Goal: Transaction & Acquisition: Purchase product/service

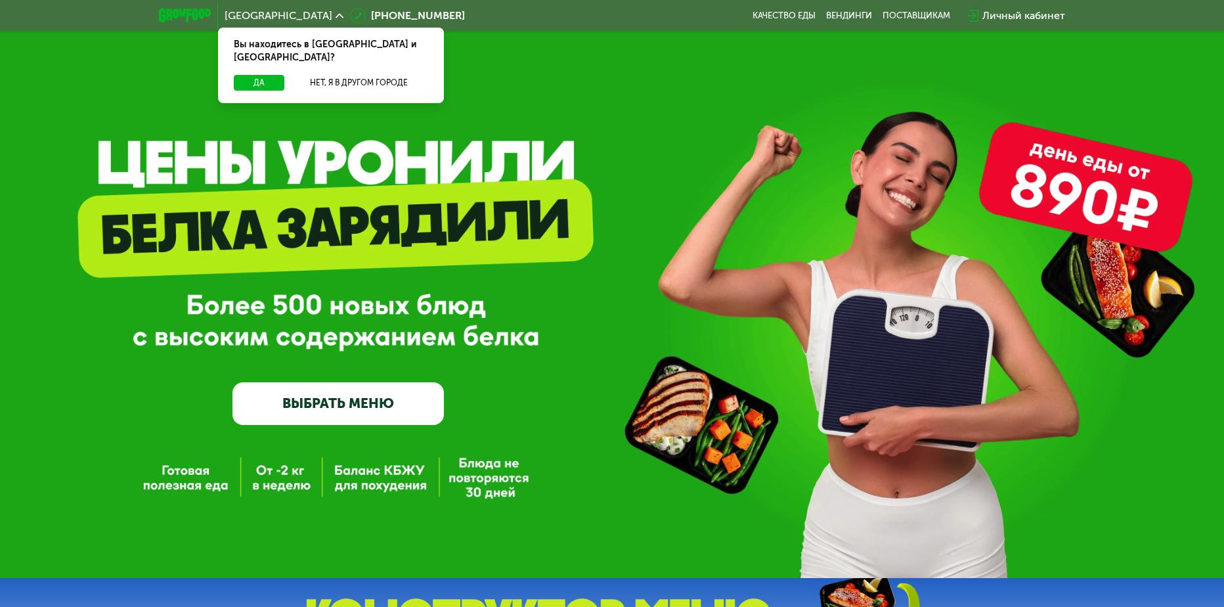
click at [627, 121] on div "GrowFood — доставка правильного питания ВЫБРАТЬ МЕНЮ" at bounding box center [612, 289] width 1224 height 578
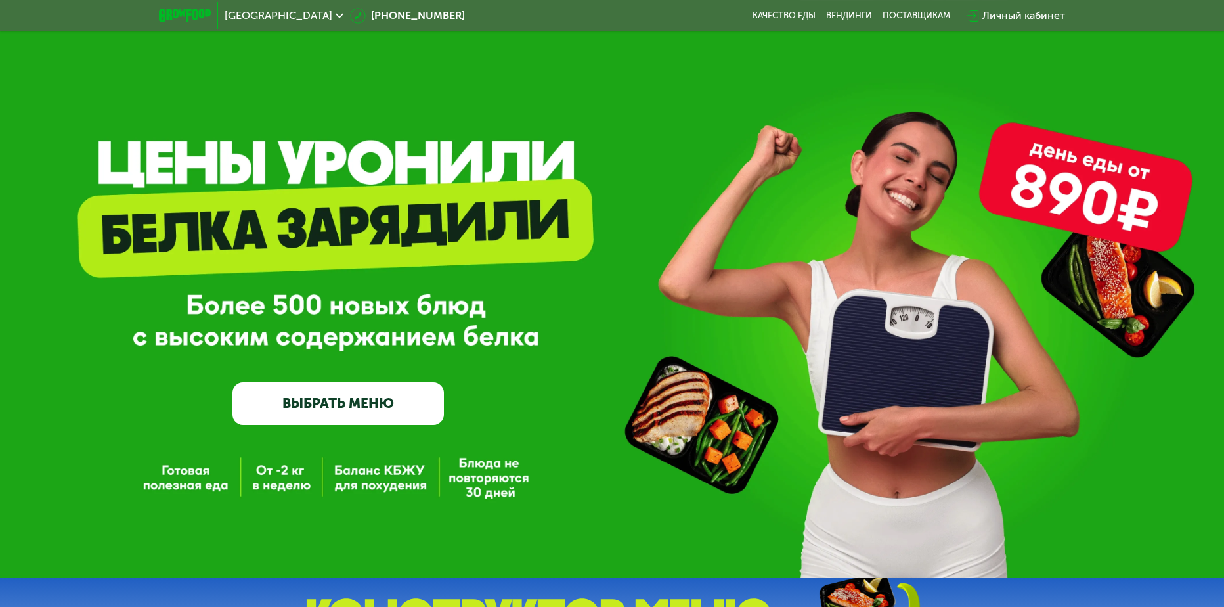
click at [418, 409] on link "ВЫБРАТЬ МЕНЮ" at bounding box center [337, 403] width 211 height 43
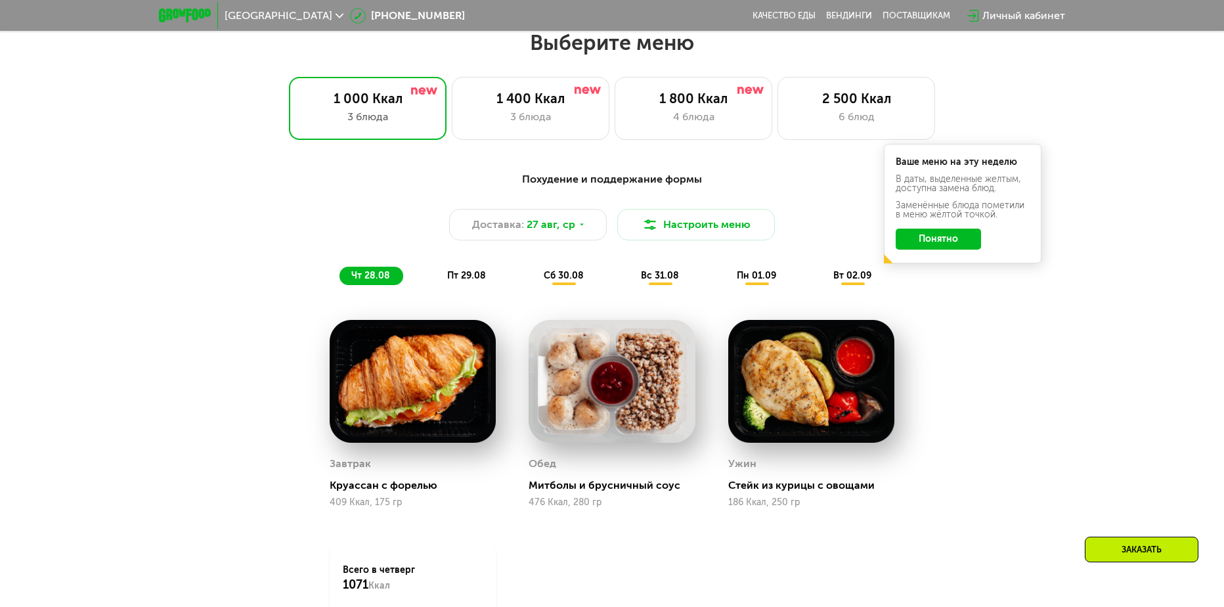
scroll to position [696, 0]
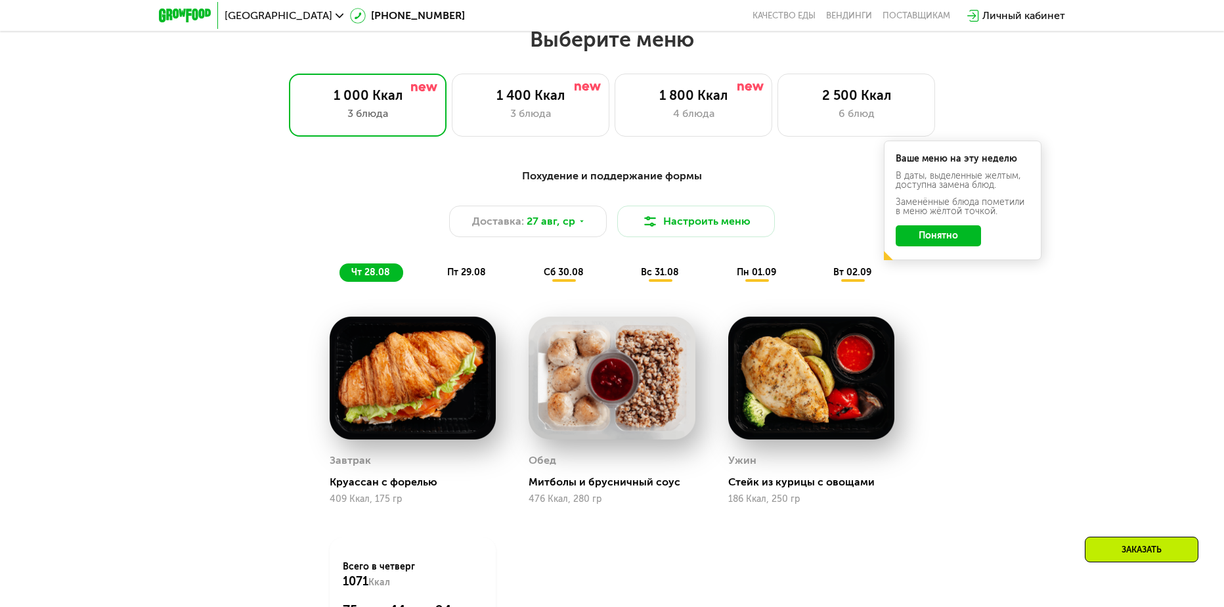
click at [253, 246] on div "Похудение и поддержание формы Доставка: [DATE] Настроить меню чт 28.08 пт 29.08…" at bounding box center [611, 225] width 777 height 114
click at [929, 241] on button "Понятно" at bounding box center [938, 235] width 85 height 21
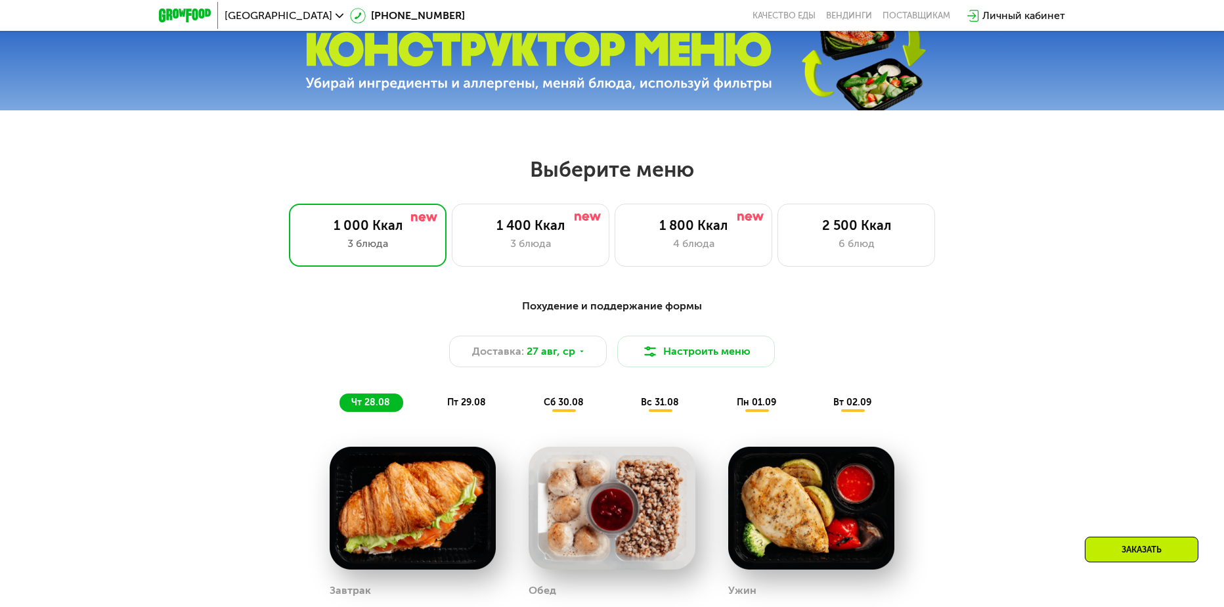
scroll to position [565, 0]
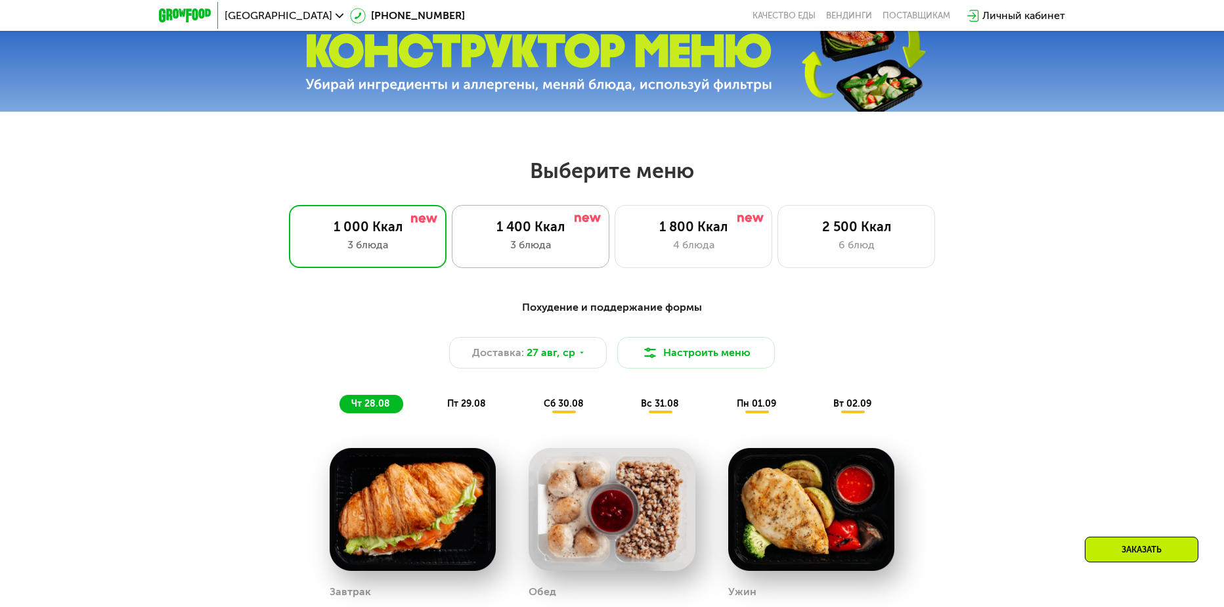
click at [578, 224] on div at bounding box center [588, 218] width 26 height 11
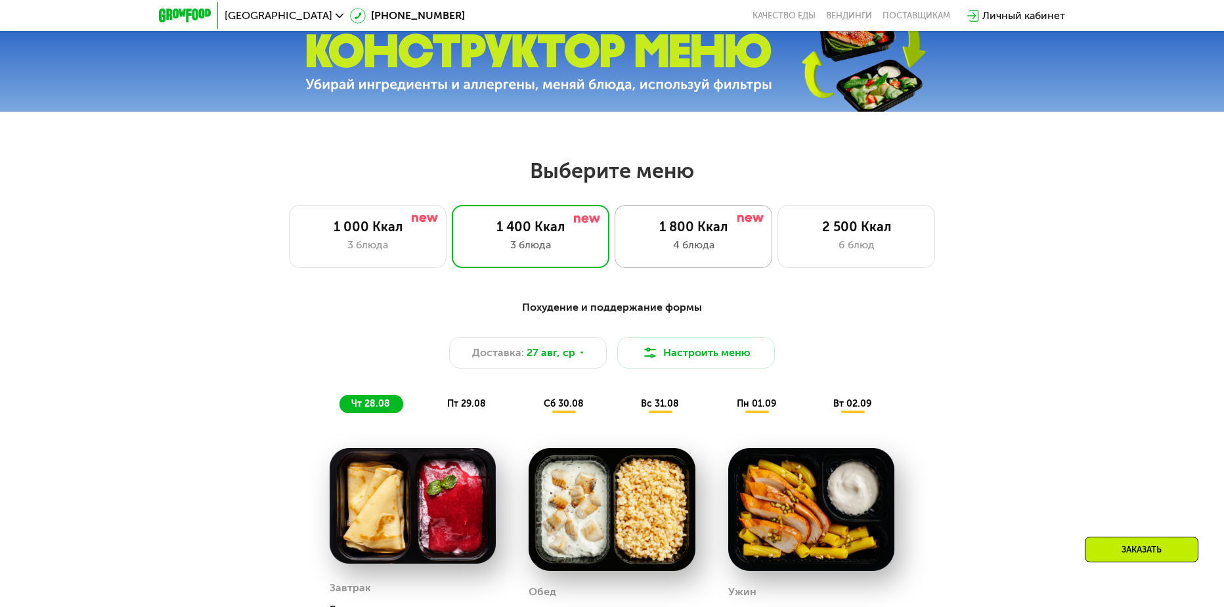
click at [777, 241] on div "1 800 Ккал 4 блюда" at bounding box center [856, 236] width 158 height 63
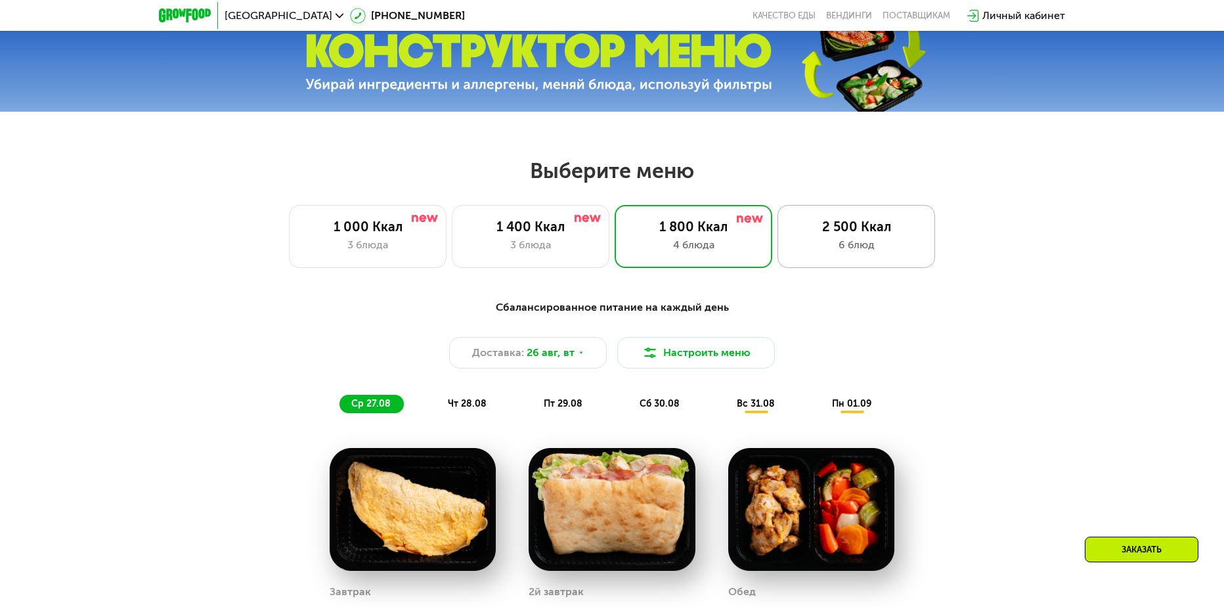
click at [832, 234] on div "2 500 Ккал" at bounding box center [856, 227] width 130 height 16
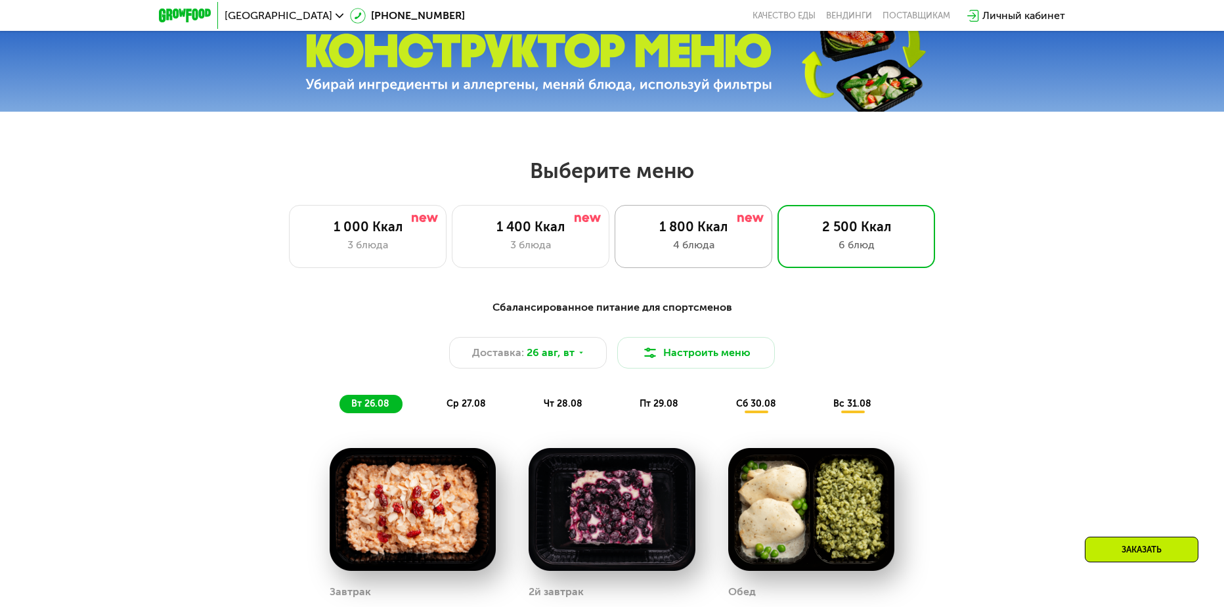
click at [730, 245] on div "4 блюда" at bounding box center [693, 245] width 130 height 16
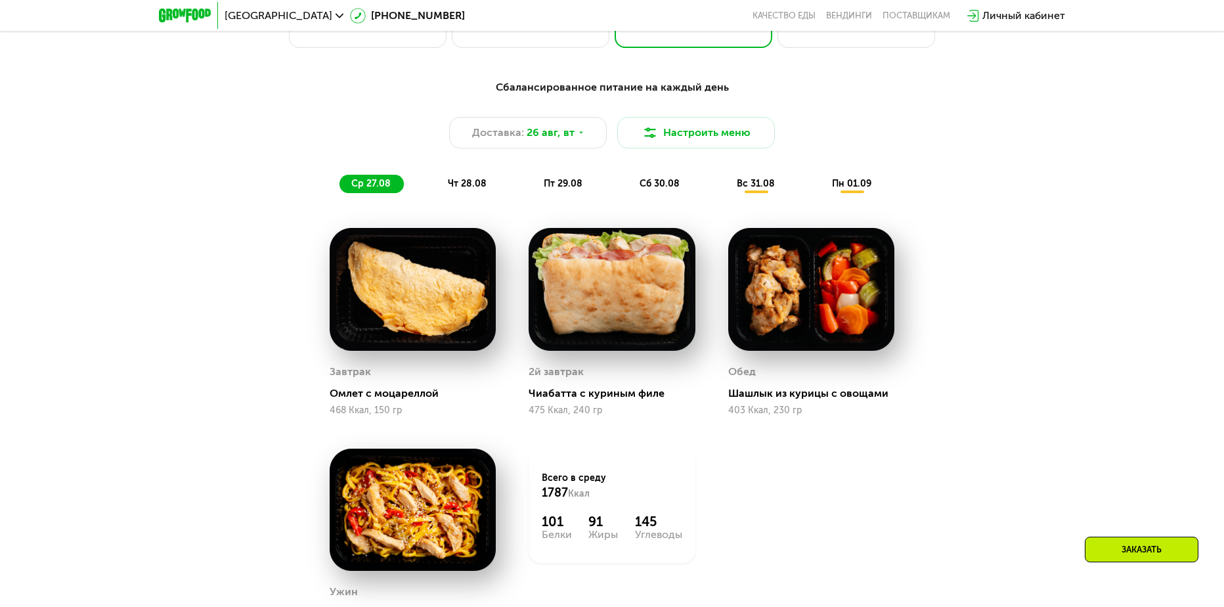
scroll to position [762, 0]
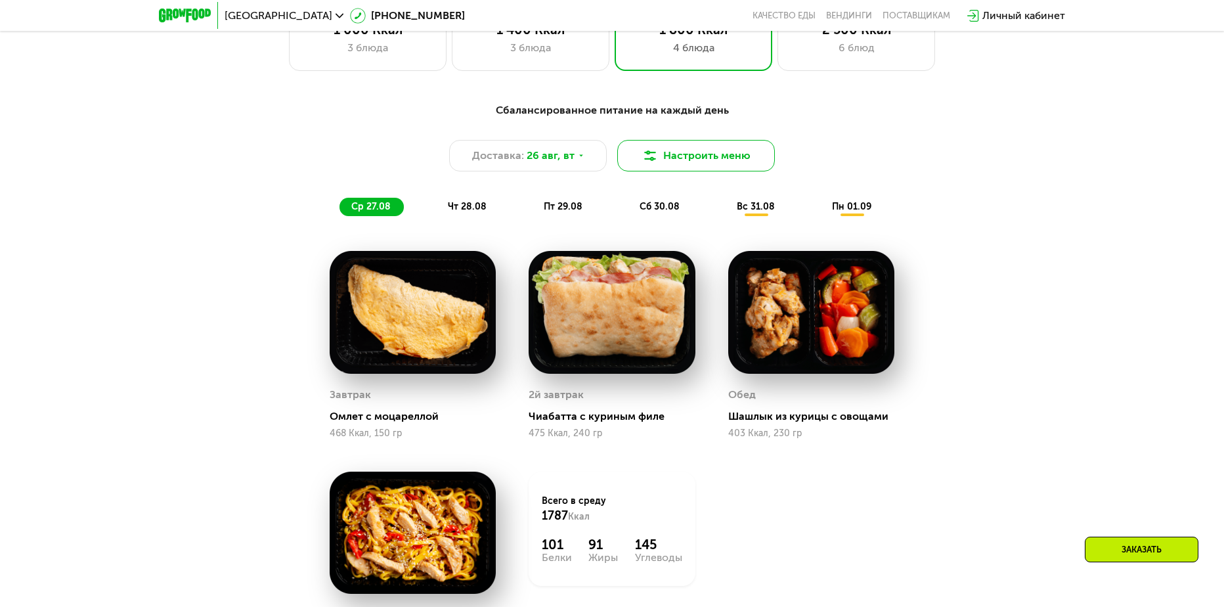
click at [733, 170] on button "Настроить меню" at bounding box center [696, 156] width 158 height 32
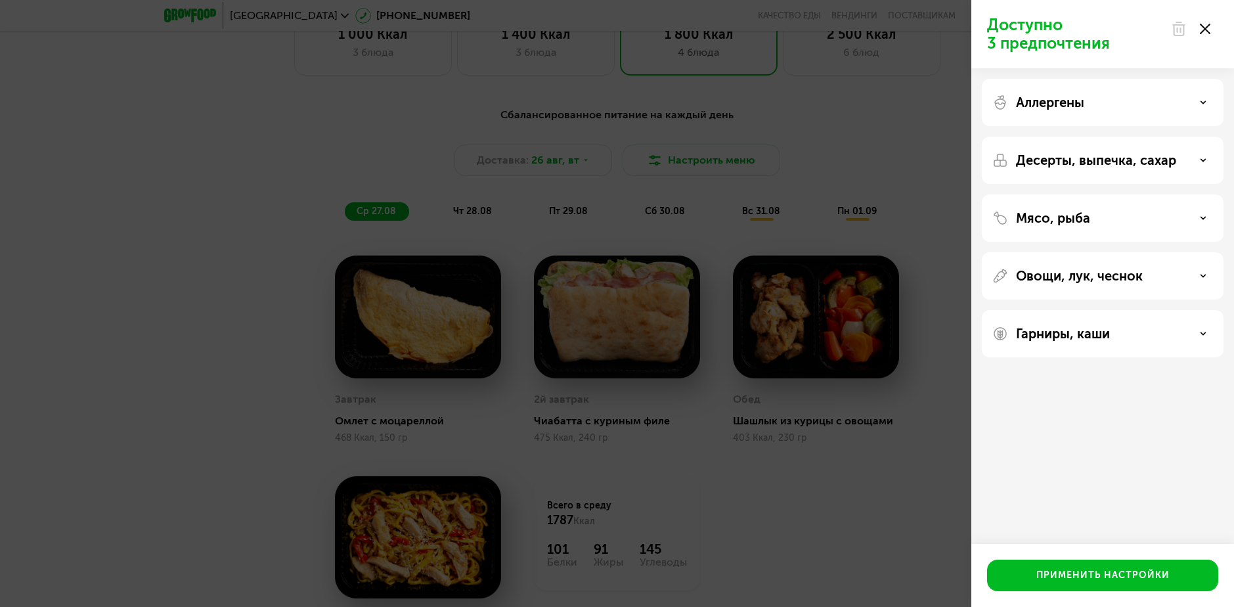
click at [1125, 96] on div "Аллергены" at bounding box center [1102, 103] width 221 height 16
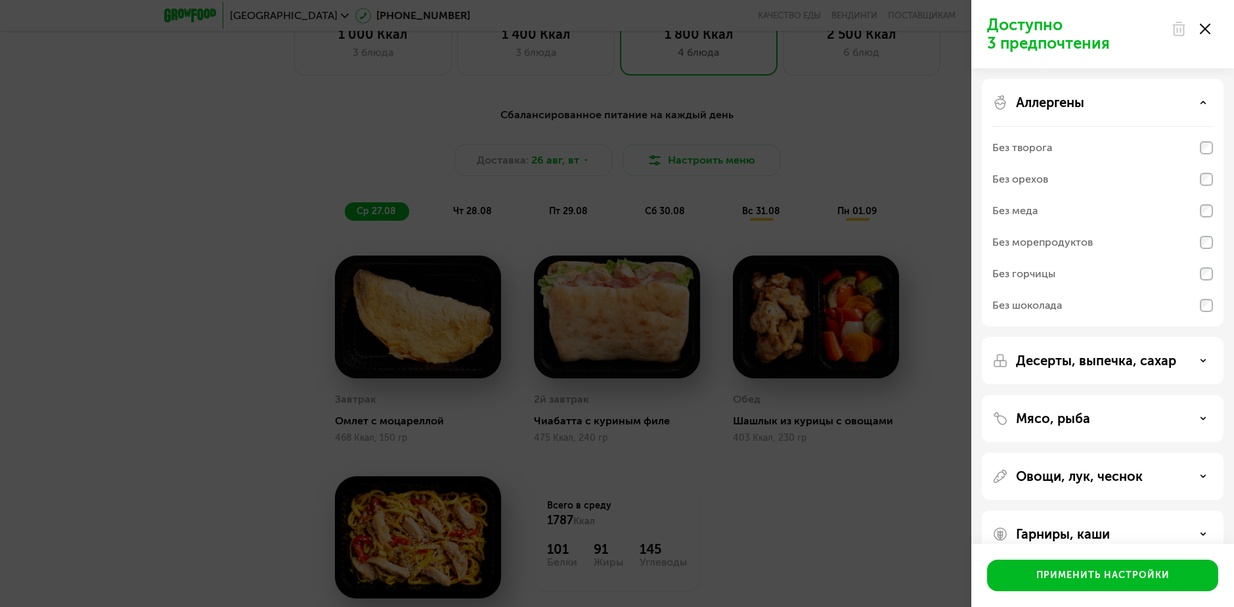
click at [1145, 101] on div "Аллергены" at bounding box center [1102, 103] width 221 height 16
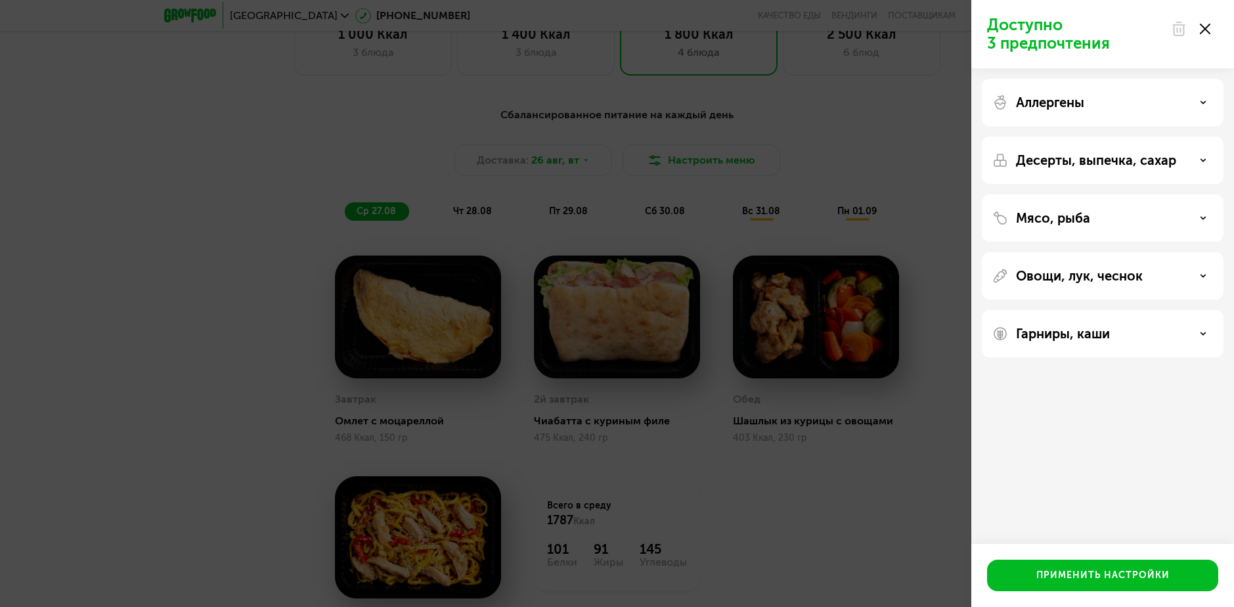
click at [1158, 160] on p "Десерты, выпечка, сахар" at bounding box center [1096, 160] width 160 height 16
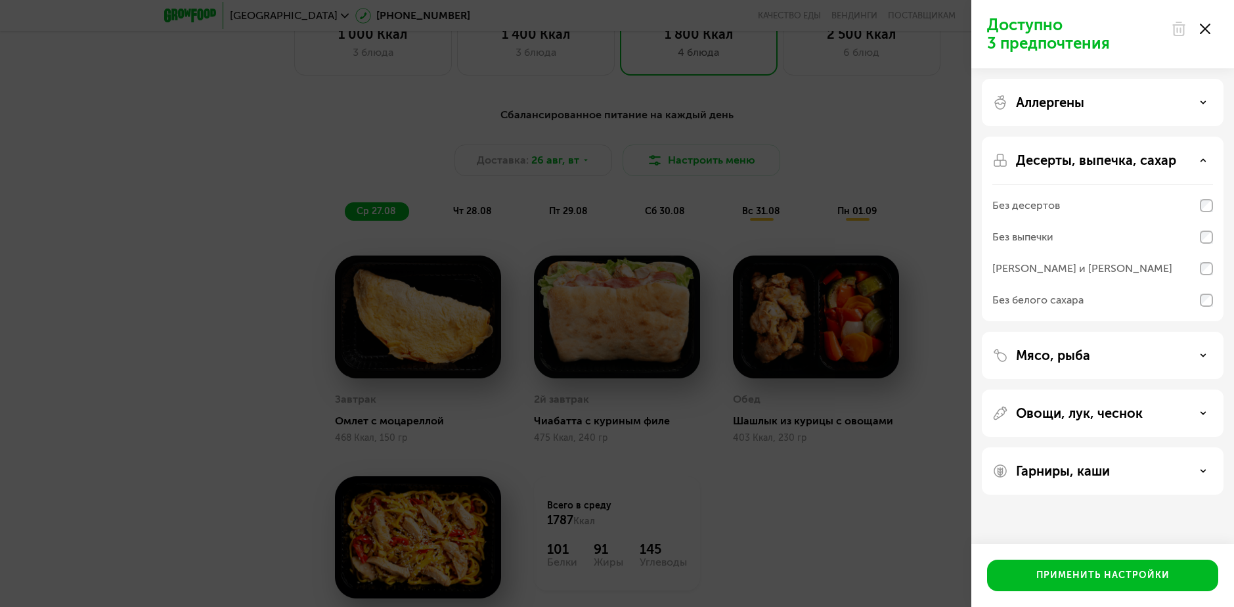
click at [1169, 156] on p "Десерты, выпечка, сахар" at bounding box center [1096, 160] width 160 height 16
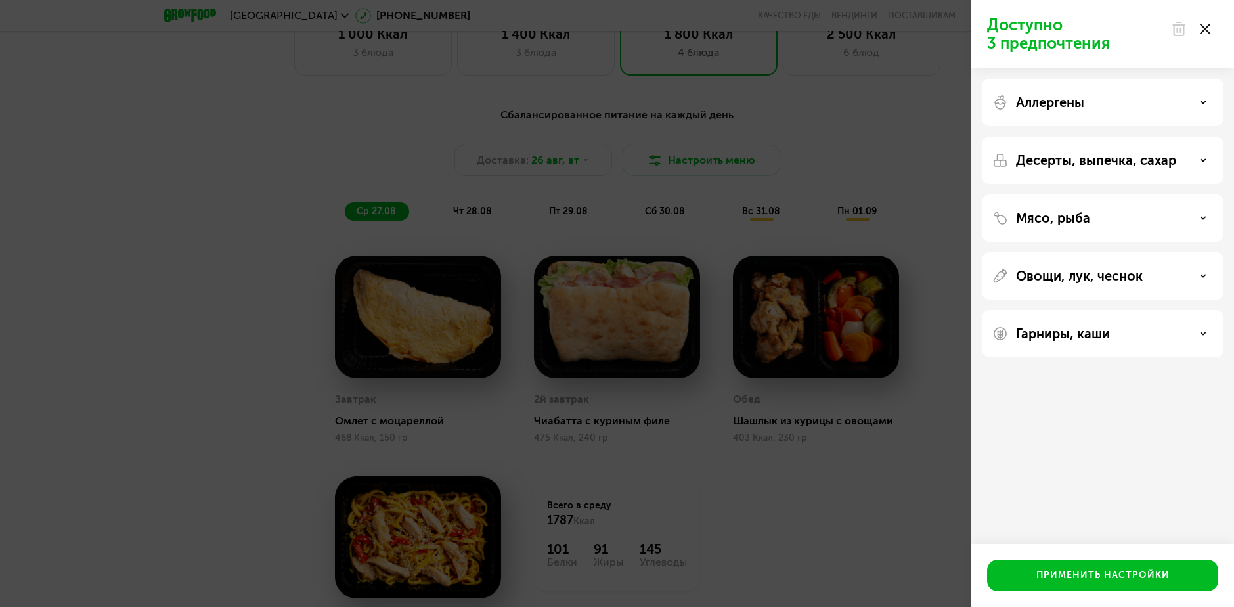
click at [1167, 215] on div "Мясо, рыба" at bounding box center [1102, 218] width 221 height 16
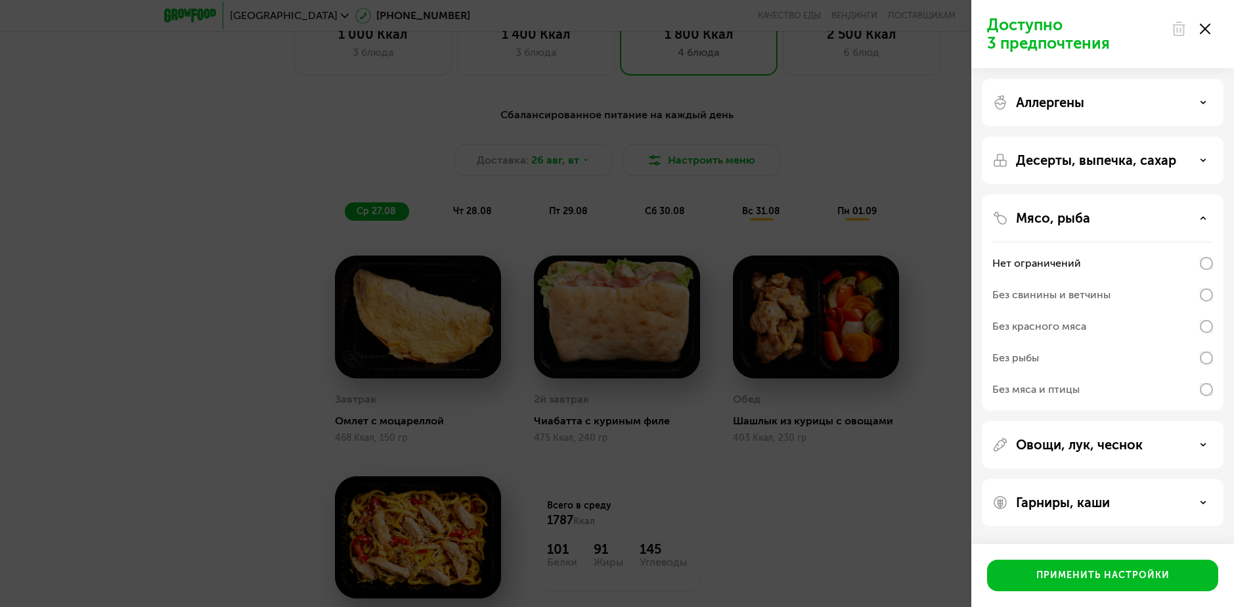
click at [1167, 217] on div "Мясо, рыба" at bounding box center [1102, 218] width 221 height 16
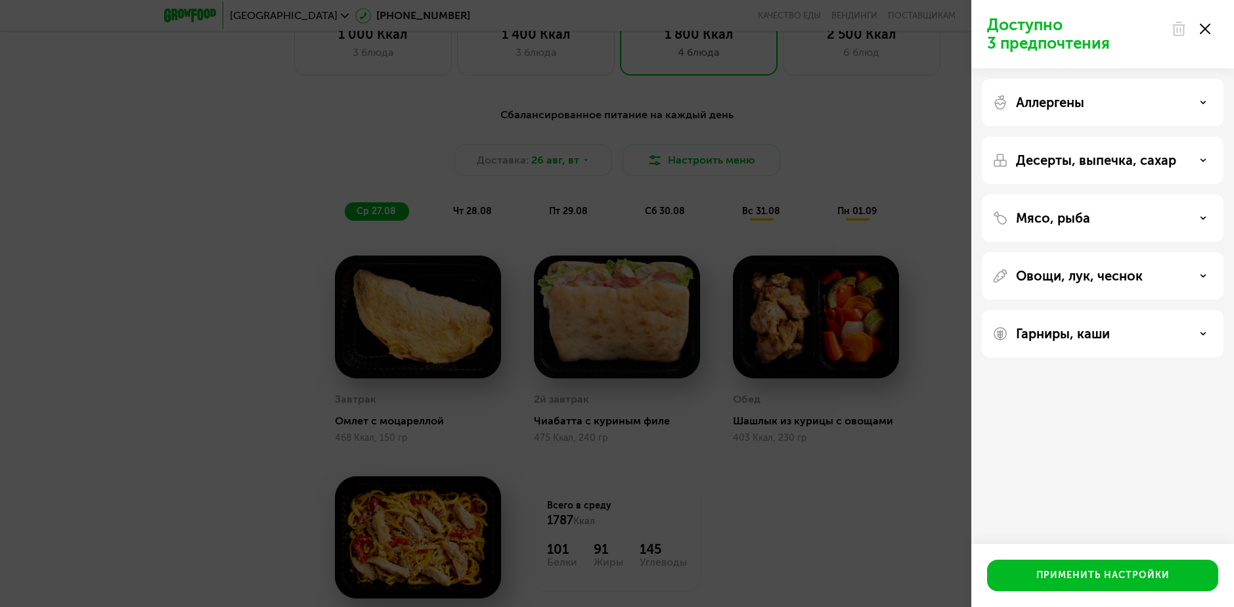
click at [1146, 279] on div "Овощи, лук, чеснок" at bounding box center [1102, 276] width 221 height 16
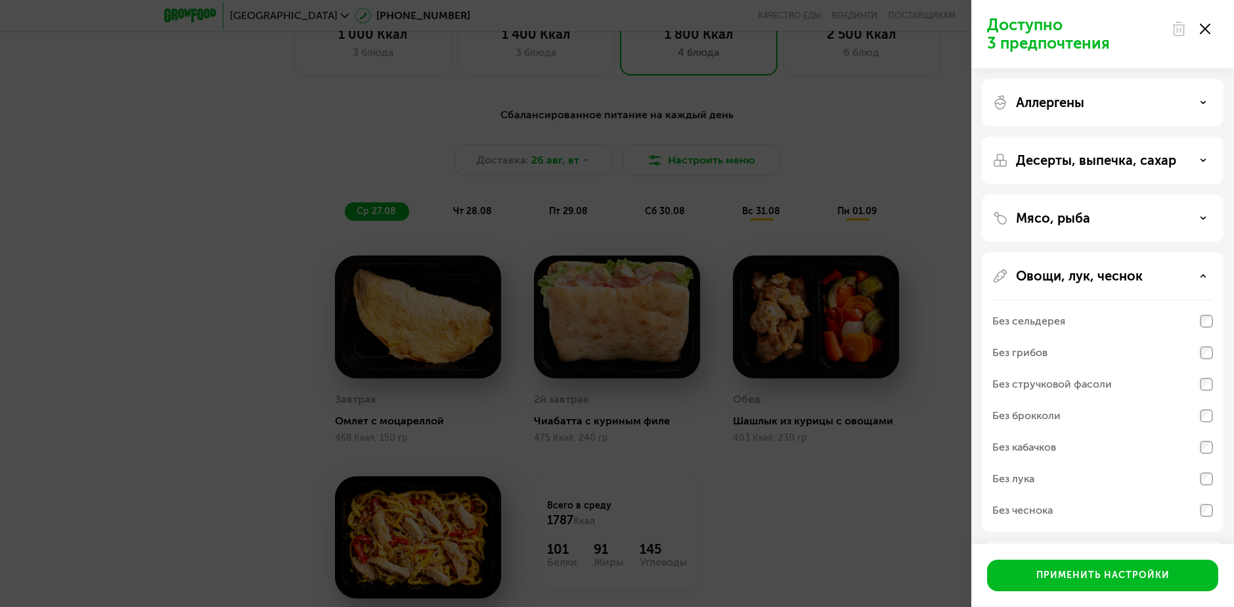
click at [1127, 276] on p "Овощи, лук, чеснок" at bounding box center [1079, 276] width 127 height 16
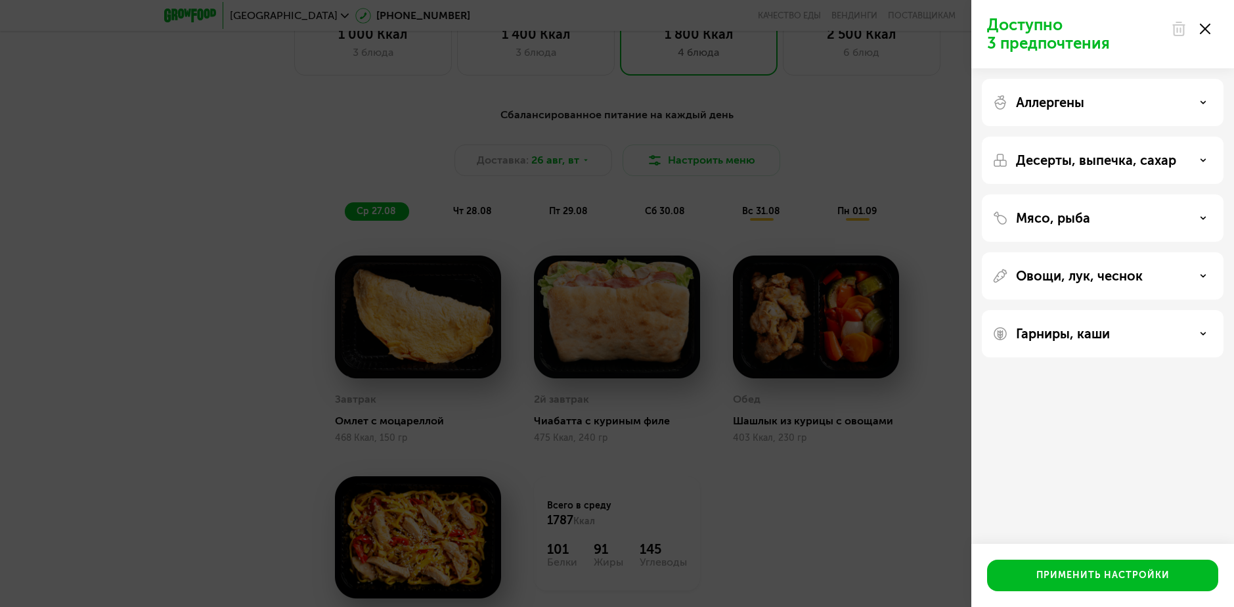
click at [1112, 330] on div "Гарниры, каши" at bounding box center [1102, 334] width 221 height 16
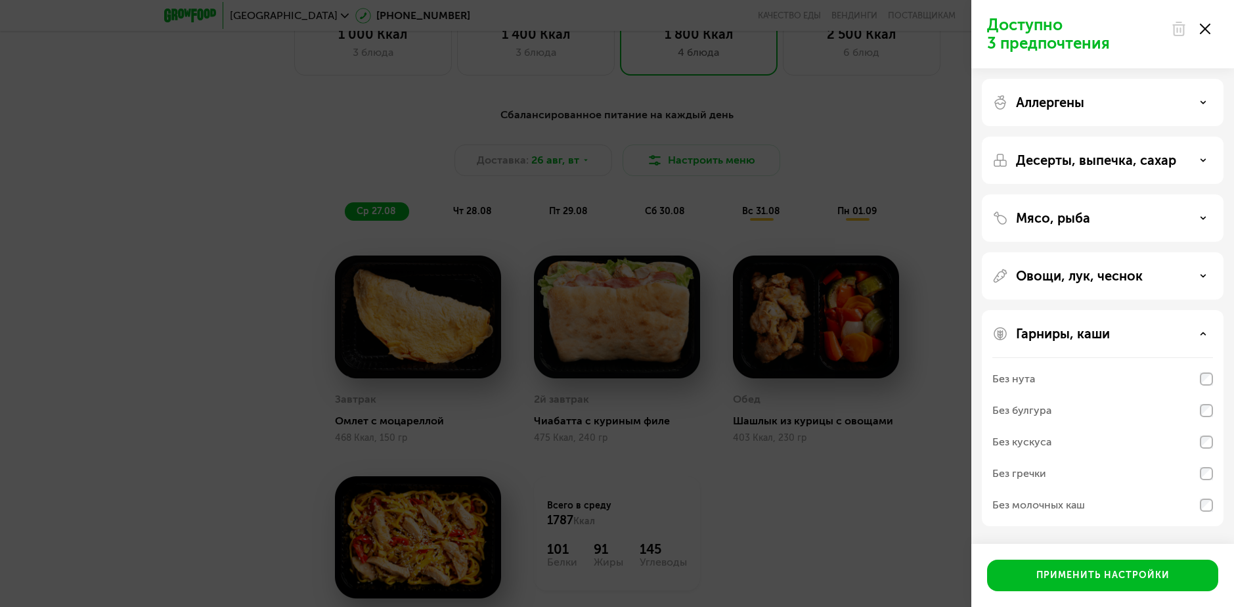
click at [1085, 331] on p "Гарниры, каши" at bounding box center [1063, 334] width 94 height 16
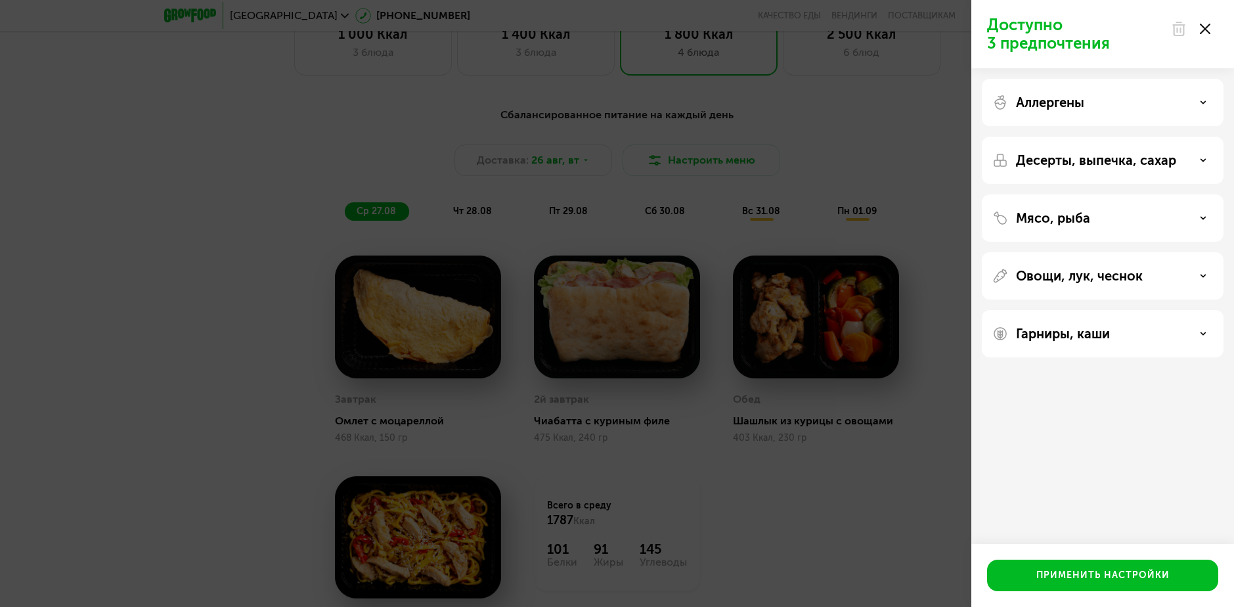
click at [1039, 96] on p "Аллергены" at bounding box center [1050, 103] width 68 height 16
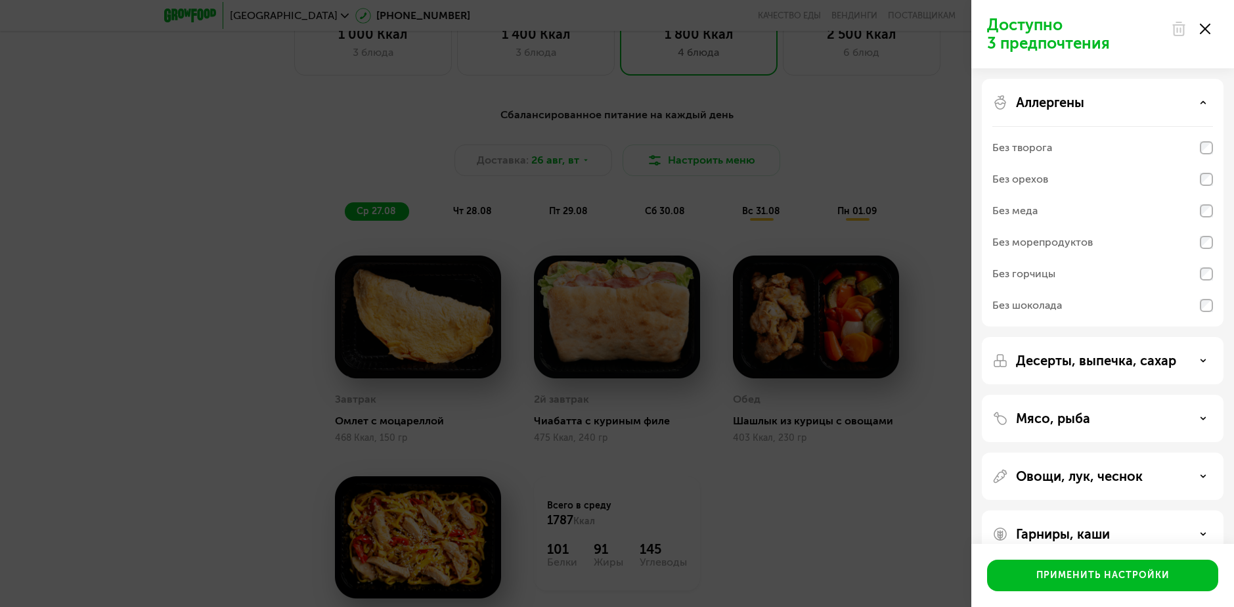
click at [1078, 108] on p "Аллергены" at bounding box center [1050, 103] width 68 height 16
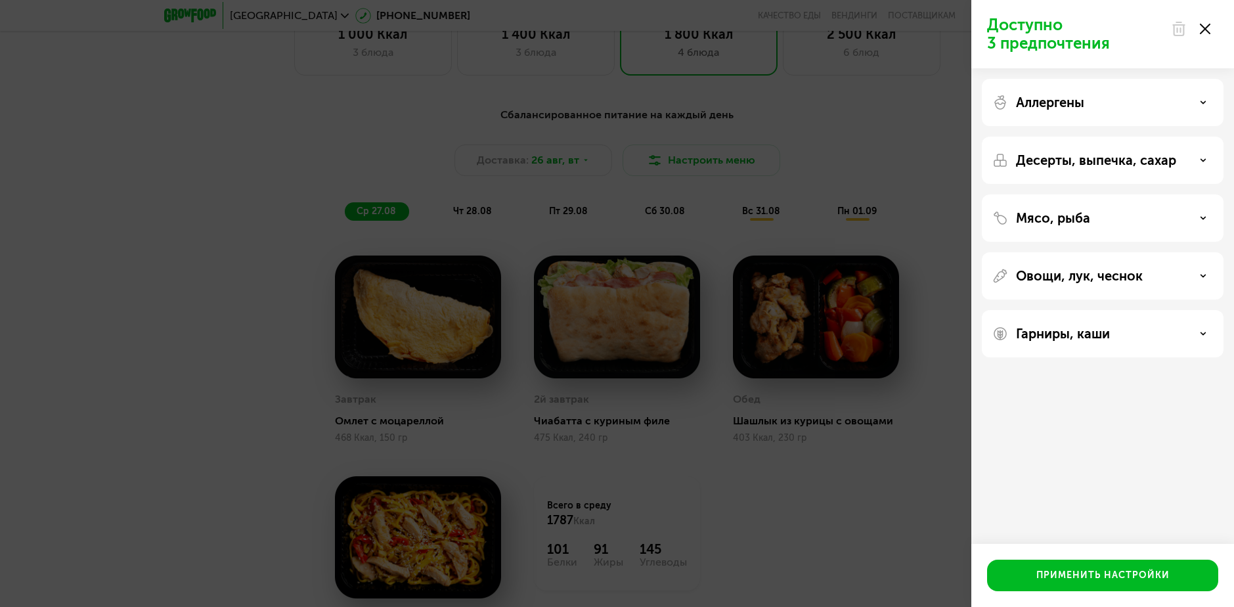
click at [1068, 152] on p "Десерты, выпечка, сахар" at bounding box center [1096, 160] width 160 height 16
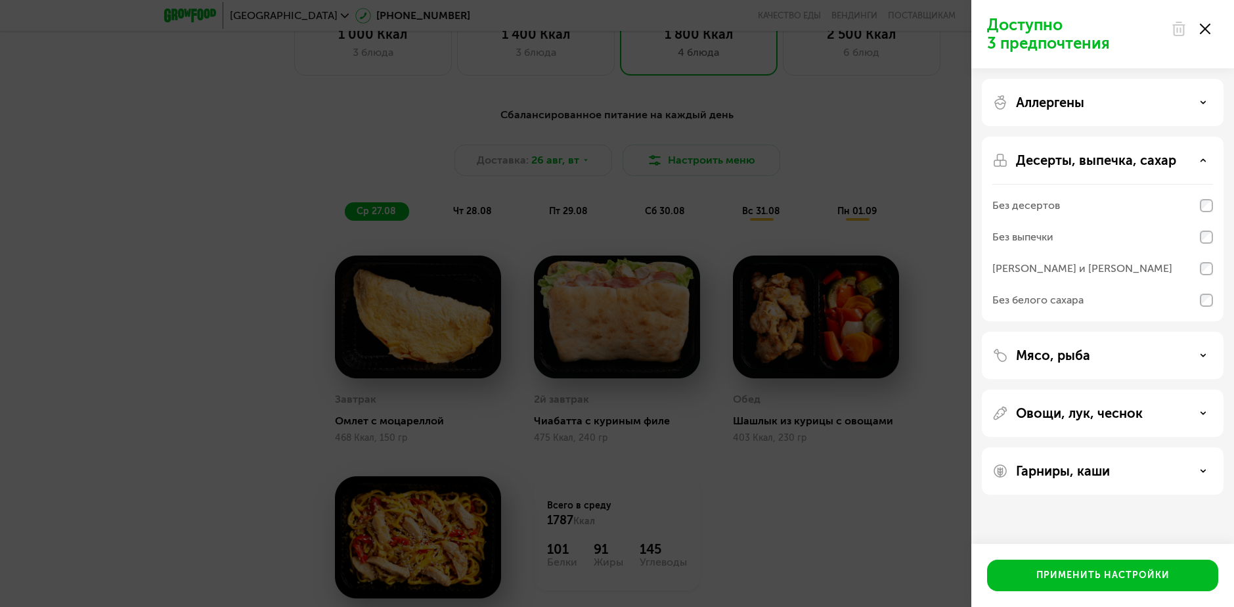
click at [1084, 162] on p "Десерты, выпечка, сахар" at bounding box center [1096, 160] width 160 height 16
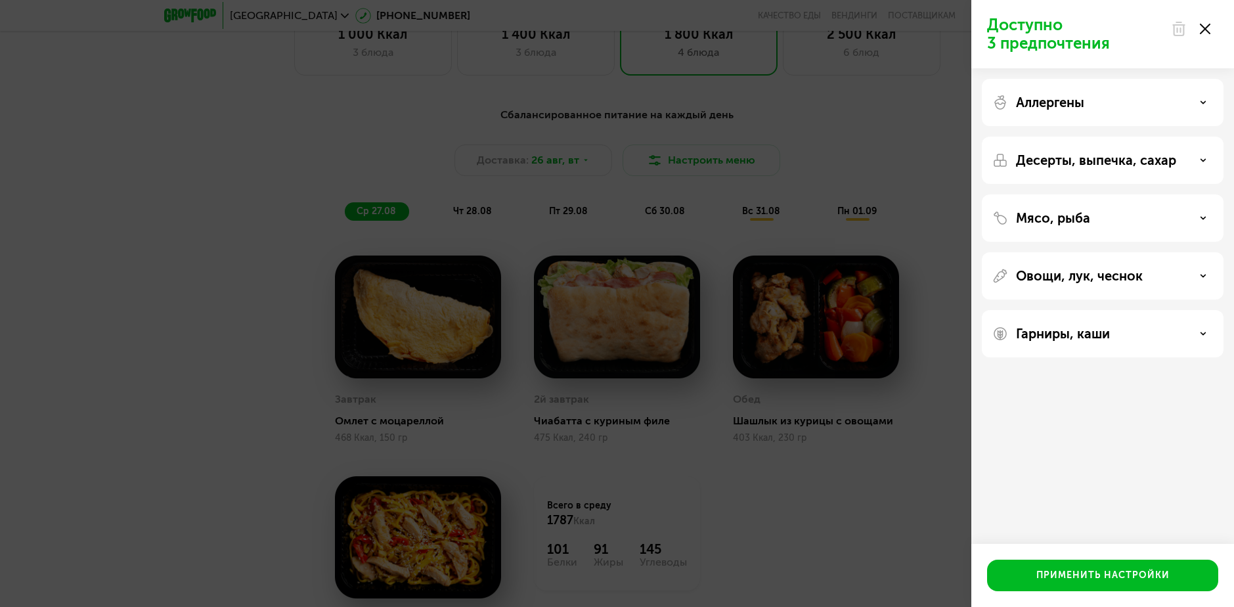
click at [1215, 31] on div at bounding box center [1190, 29] width 55 height 26
click at [1207, 28] on use at bounding box center [1205, 29] width 11 height 11
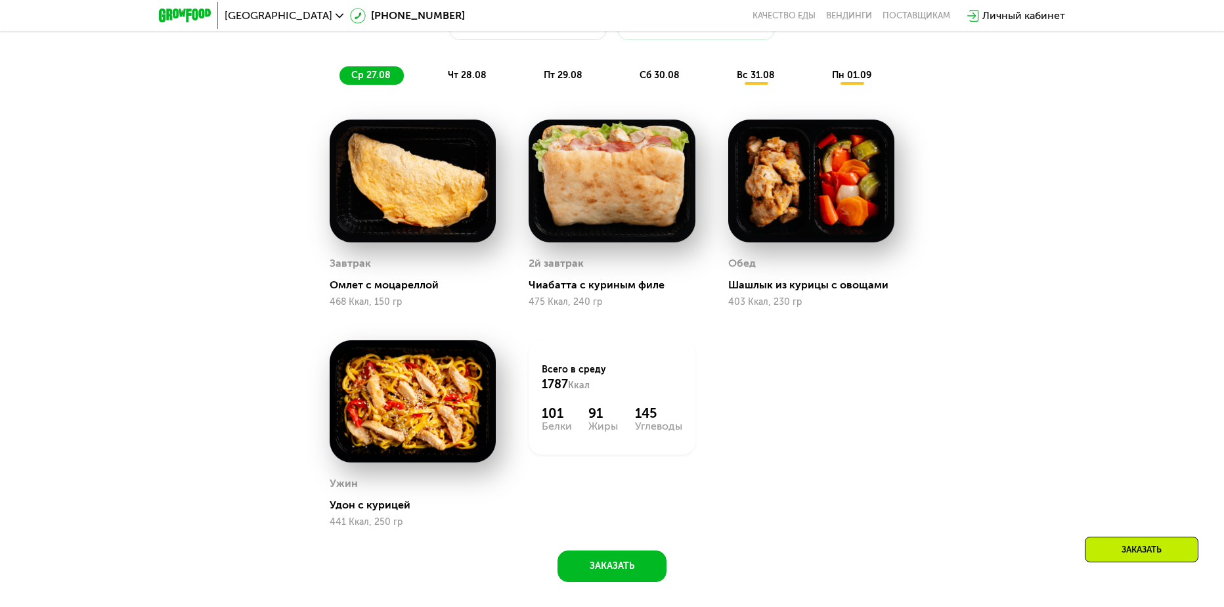
scroll to position [959, 0]
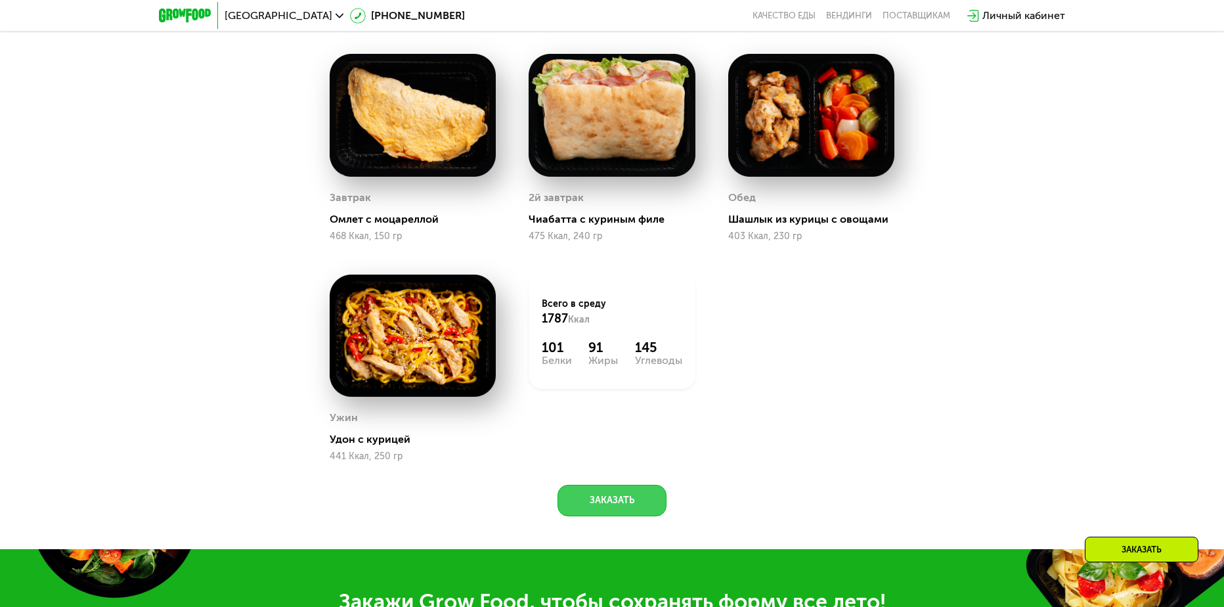
click at [635, 502] on button "Заказать" at bounding box center [611, 501] width 109 height 32
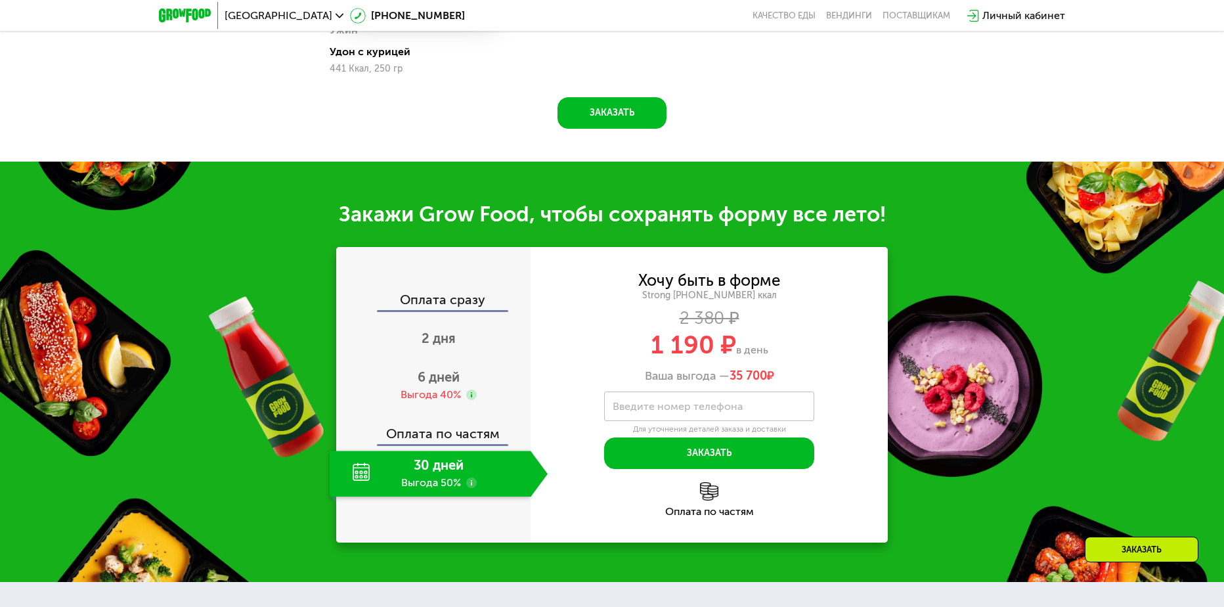
scroll to position [1512, 0]
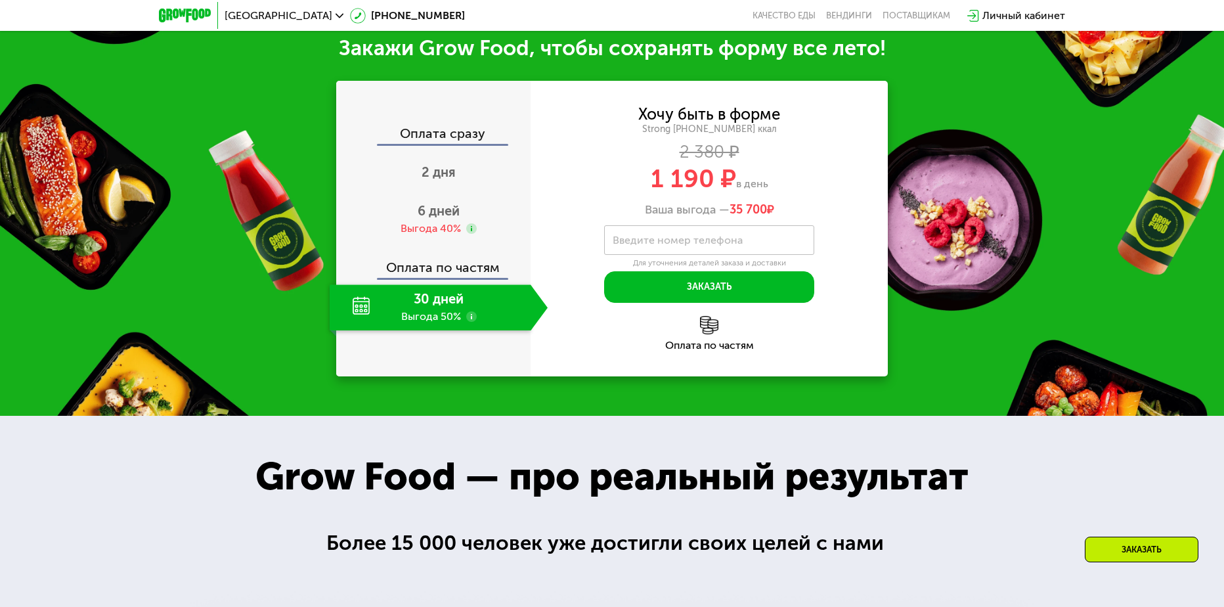
click at [307, 207] on div "Закажи Grow Food, чтобы сохранять форму все лето! Оплата сразу 2 дня 6 дней Выг…" at bounding box center [612, 205] width 1224 height 420
click at [591, 135] on div "Strong [PHONE_NUMBER] ккал" at bounding box center [709, 129] width 357 height 12
click at [565, 156] on div "2 380 ₽" at bounding box center [709, 152] width 357 height 14
drag, startPoint x: 651, startPoint y: 181, endPoint x: 775, endPoint y: 192, distance: 124.0
click at [775, 191] on div "1 190 ₽ в день" at bounding box center [709, 178] width 357 height 25
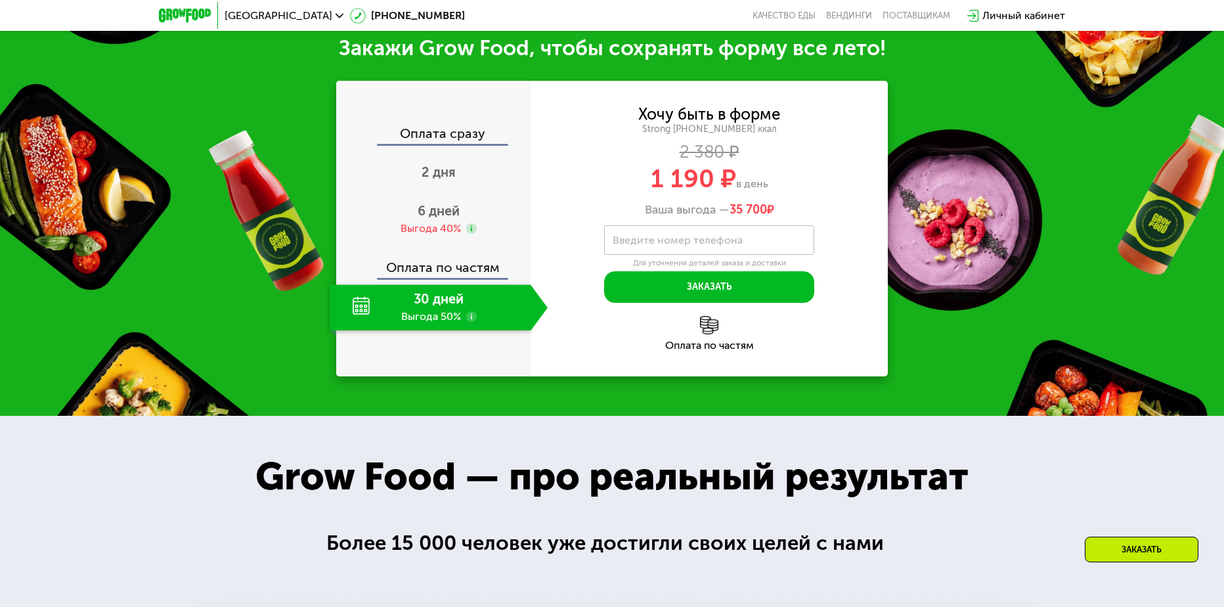
click at [820, 198] on div "Хочу быть в форме Strong [PHONE_NUMBER] ккал 2 380 ₽ 1 190 ₽ в день Ваша выгода…" at bounding box center [709, 162] width 357 height 110
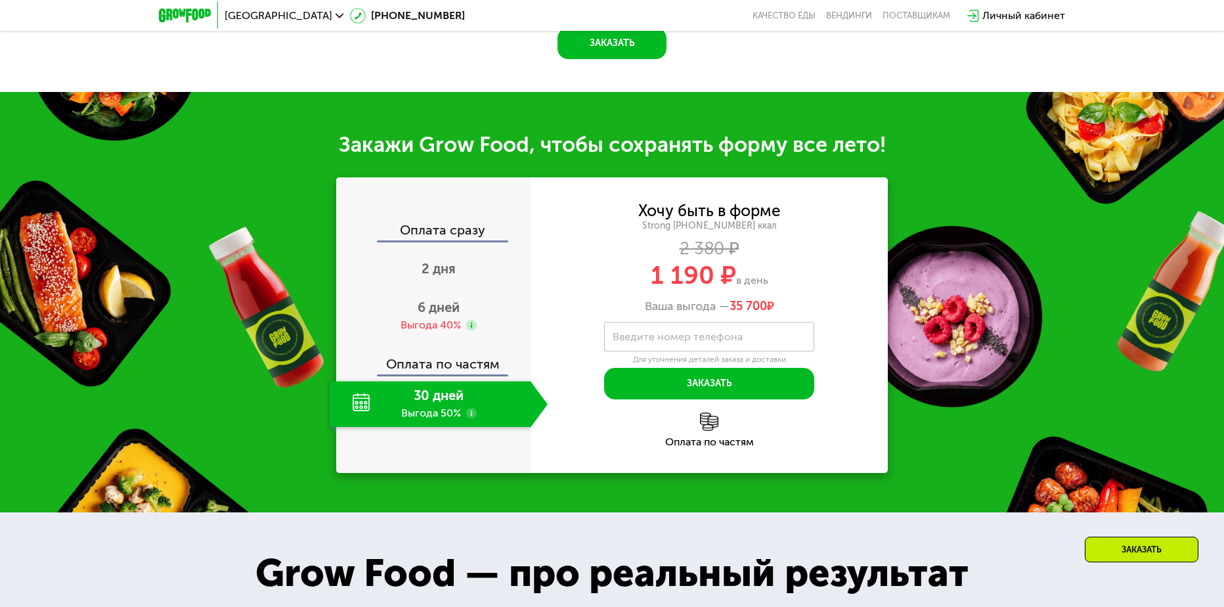
scroll to position [1447, 0]
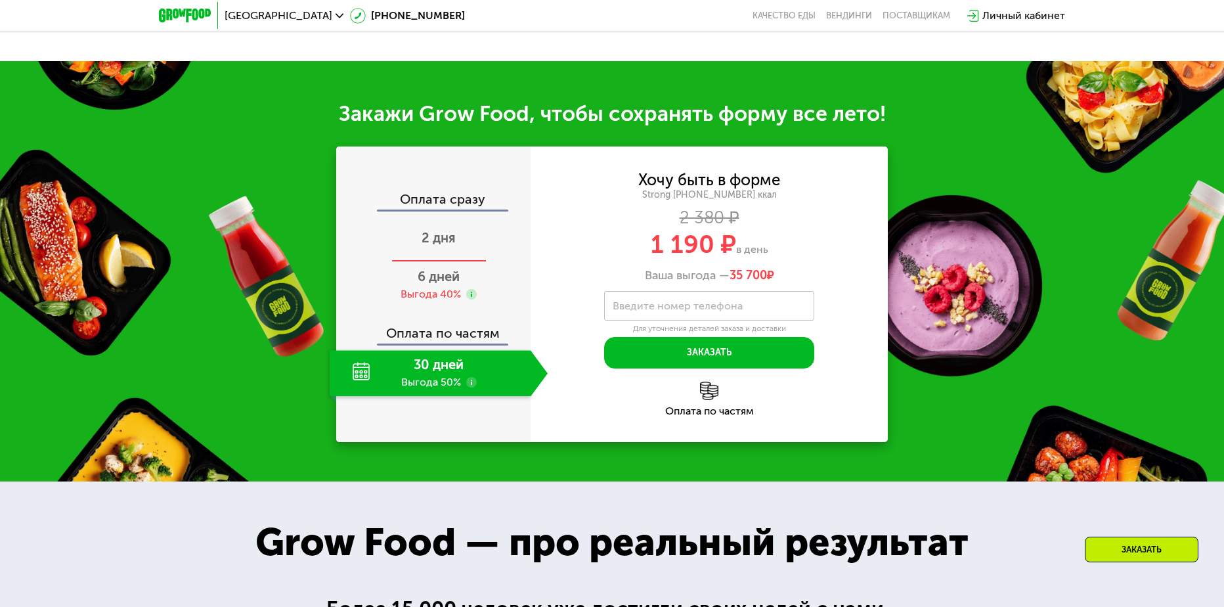
click at [451, 242] on span "2 дня" at bounding box center [439, 238] width 34 height 16
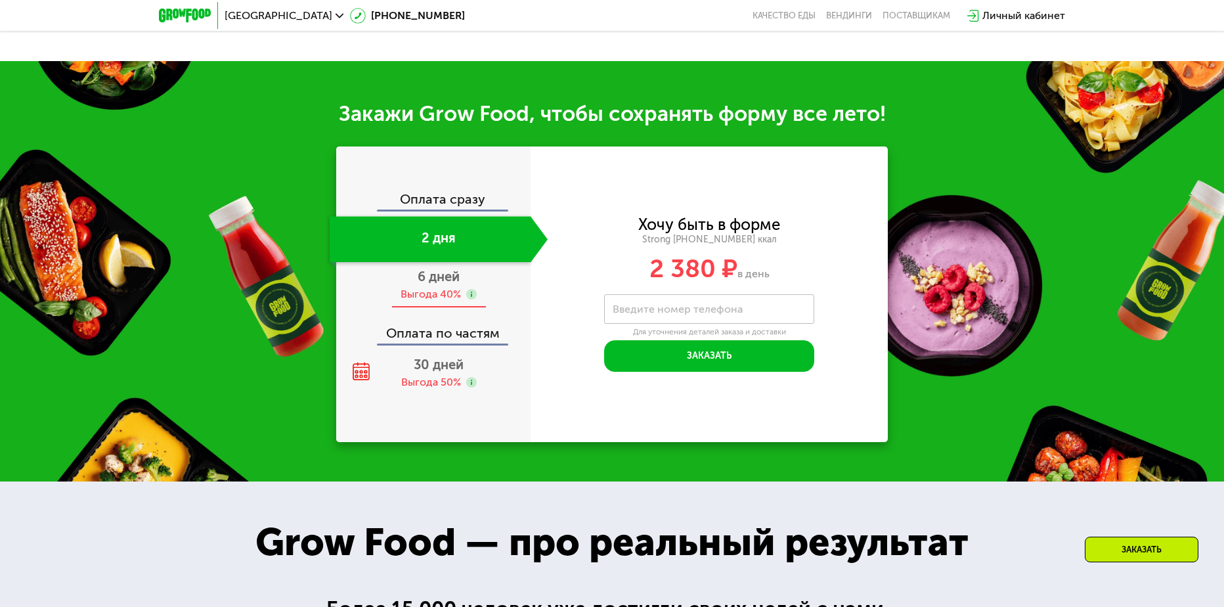
click at [429, 280] on span "6 дней" at bounding box center [439, 277] width 42 height 16
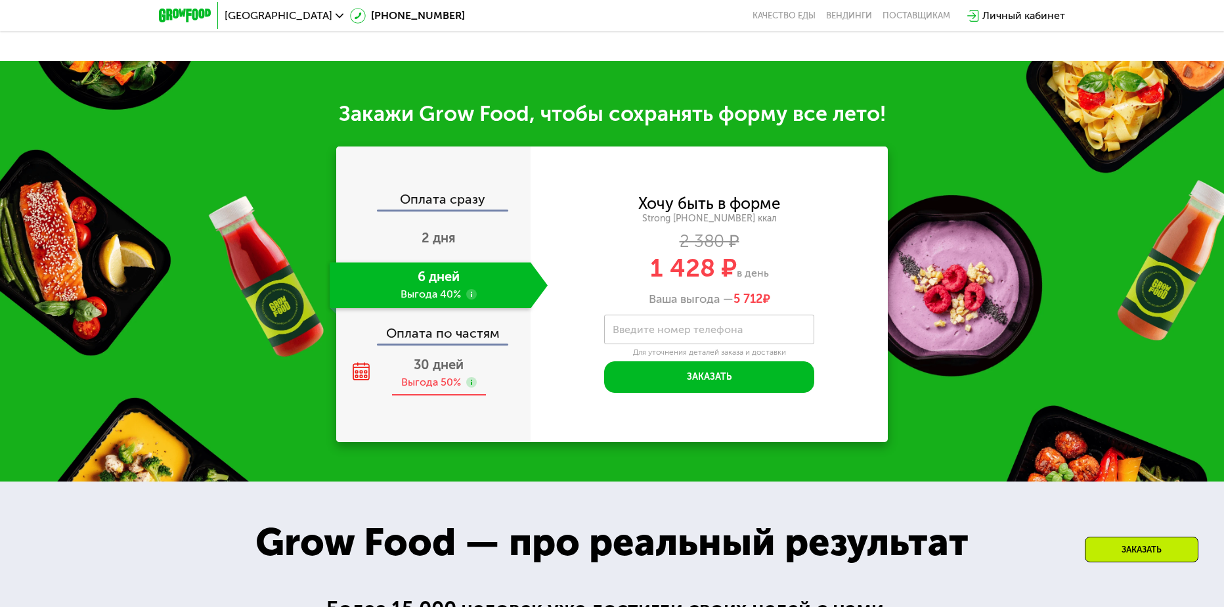
click at [429, 382] on div "Выгода 50%" at bounding box center [431, 382] width 60 height 14
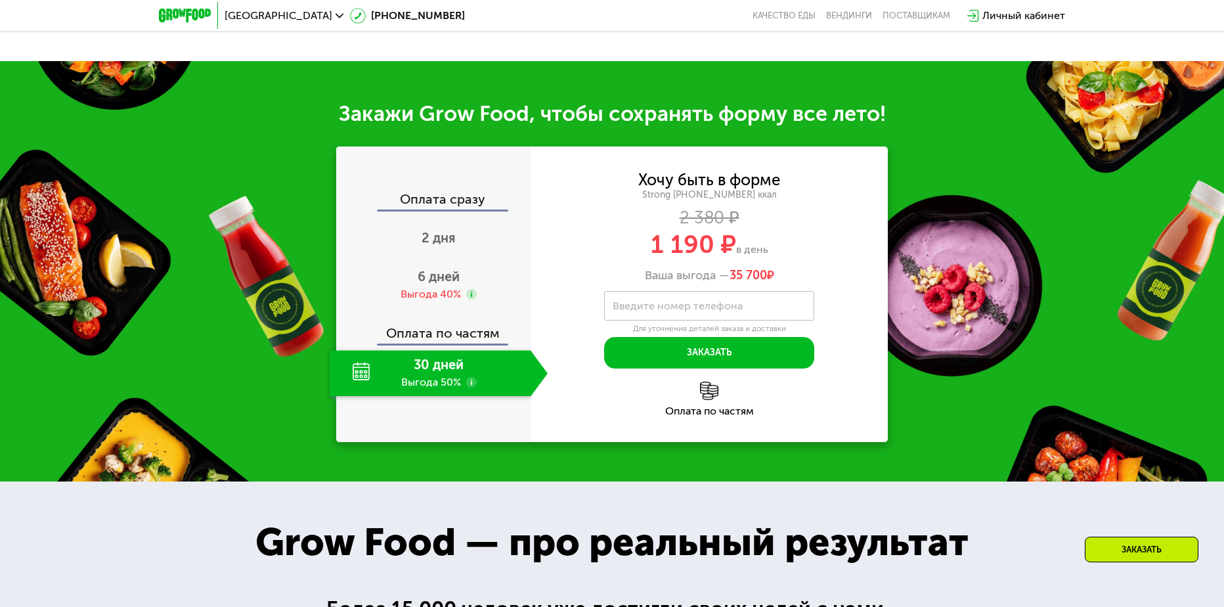
click at [865, 251] on div "1 190 ₽ в день" at bounding box center [709, 244] width 357 height 25
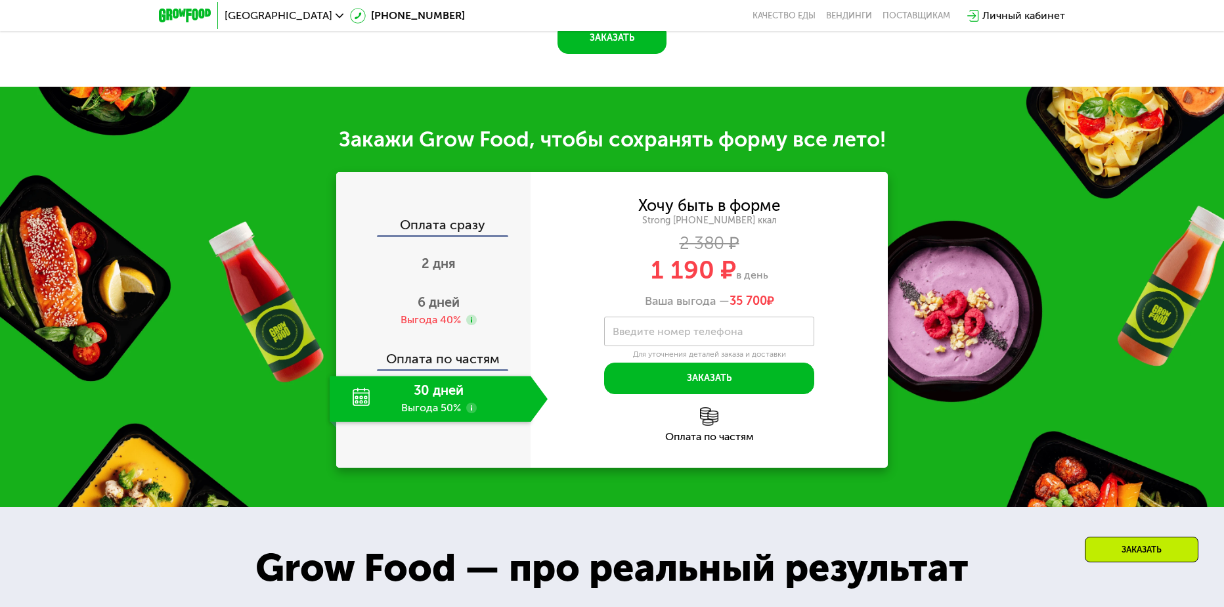
scroll to position [1445, 0]
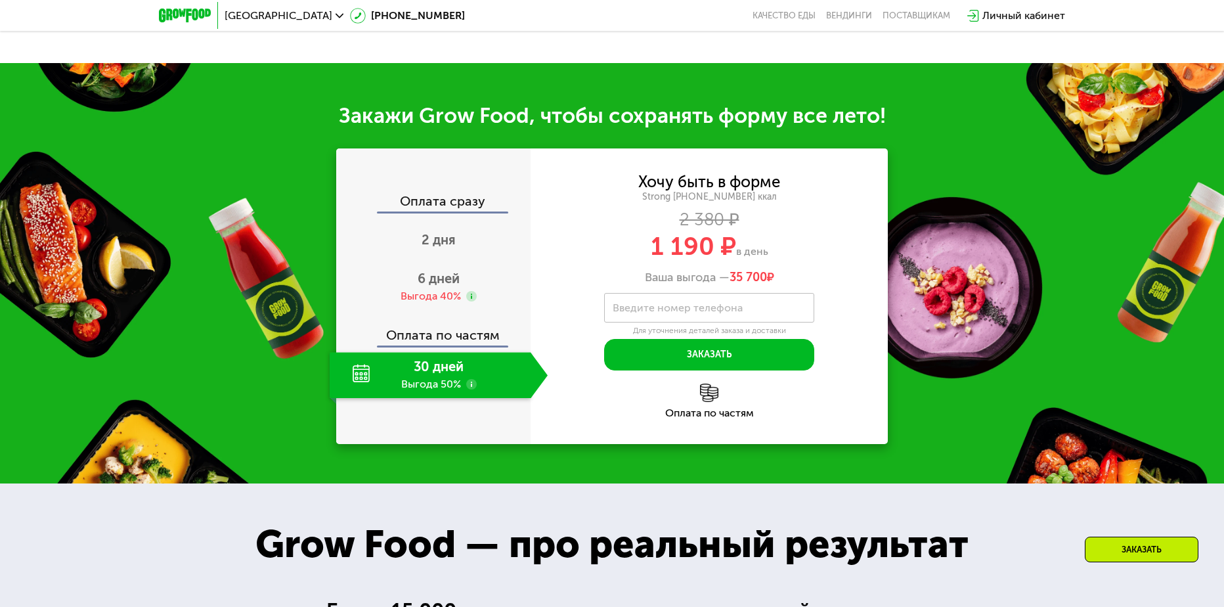
click at [844, 227] on div "2 380 ₽" at bounding box center [709, 220] width 357 height 14
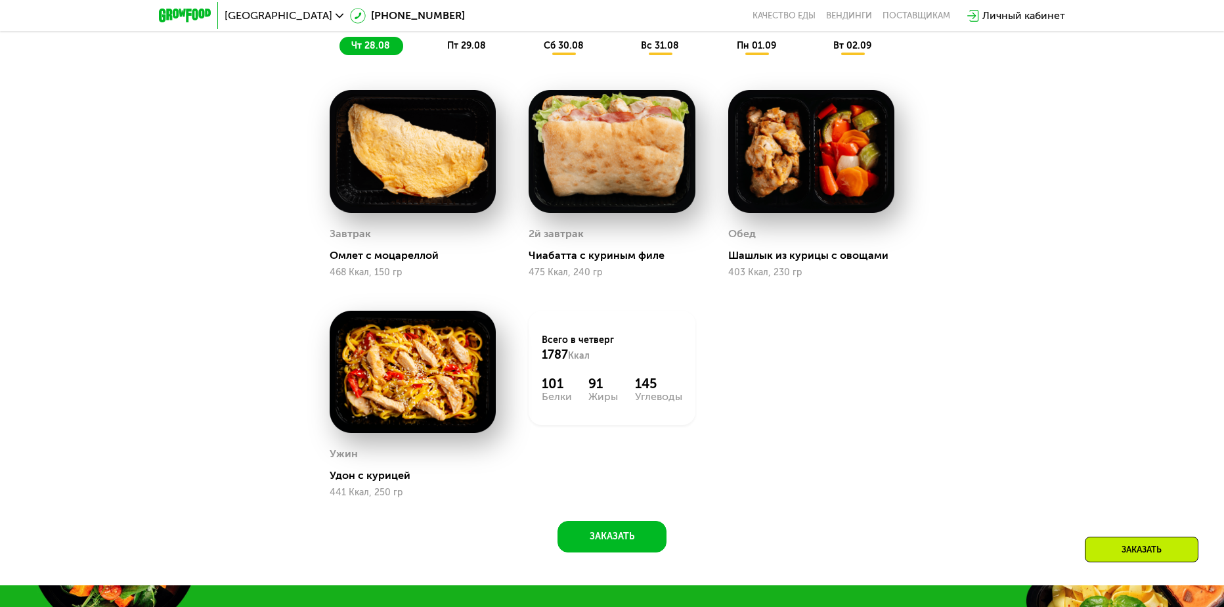
scroll to position [919, 0]
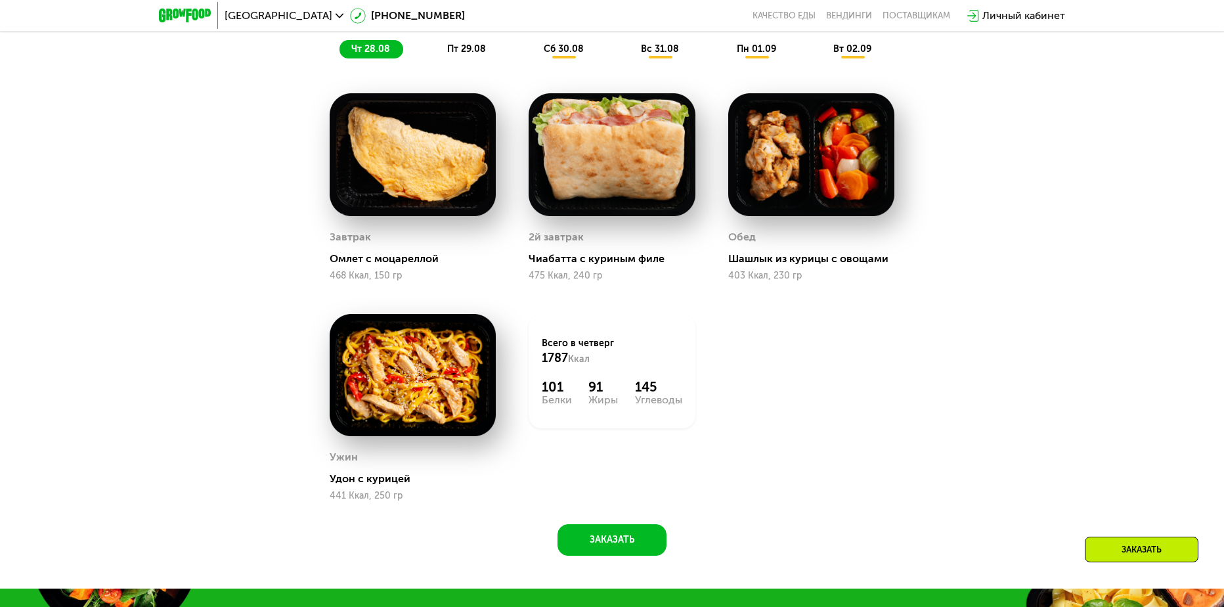
click at [1005, 265] on div "Сбалансированное питание на каждый день Доставка: [DATE] Настроить меню чт 28.0…" at bounding box center [611, 246] width 809 height 619
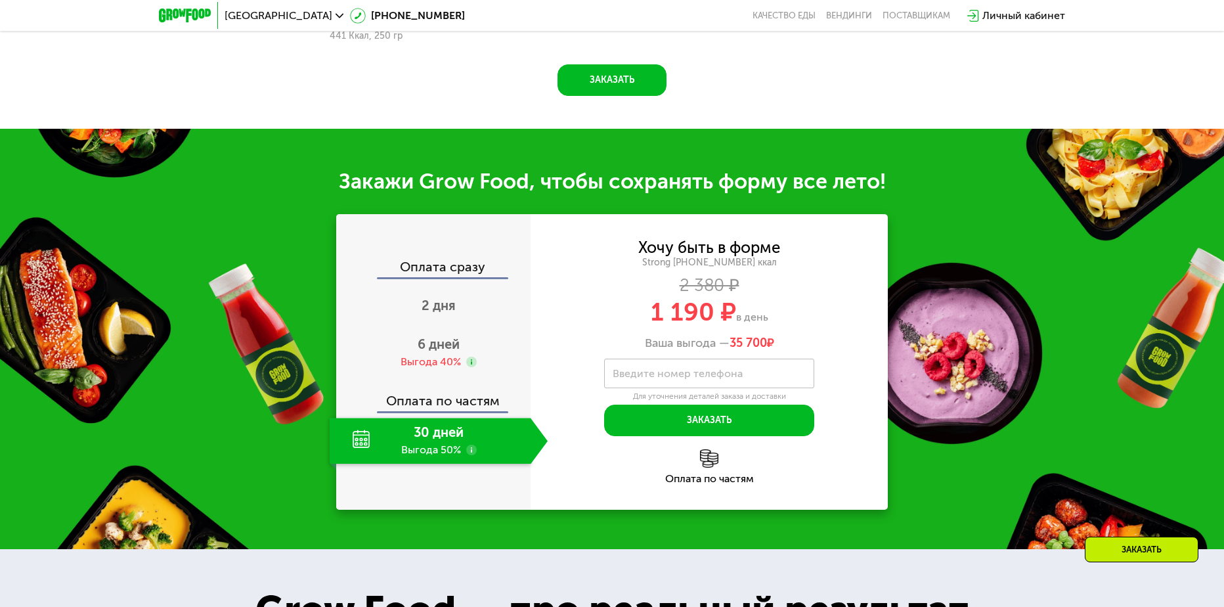
scroll to position [1445, 0]
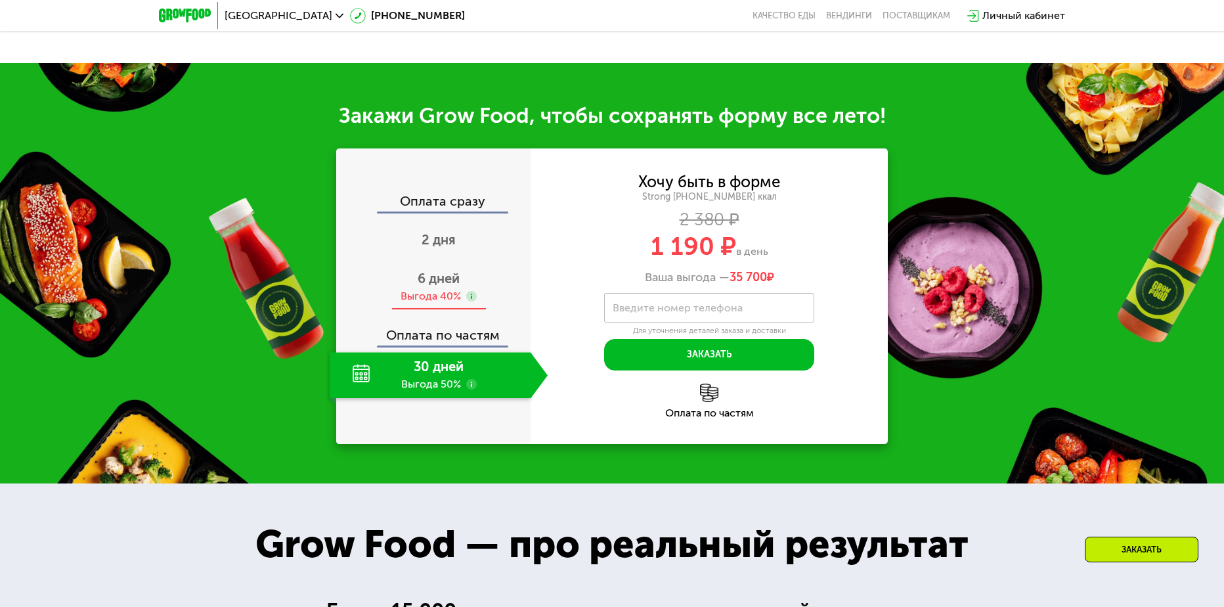
click at [468, 300] on use at bounding box center [471, 296] width 11 height 11
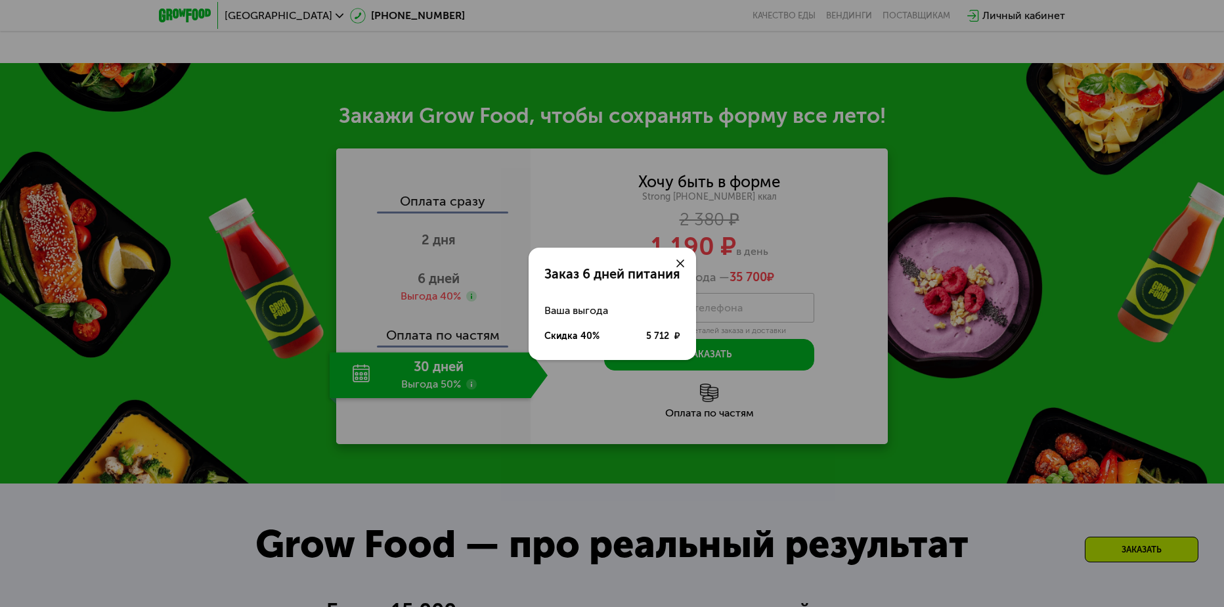
click at [679, 263] on icon at bounding box center [680, 263] width 8 height 8
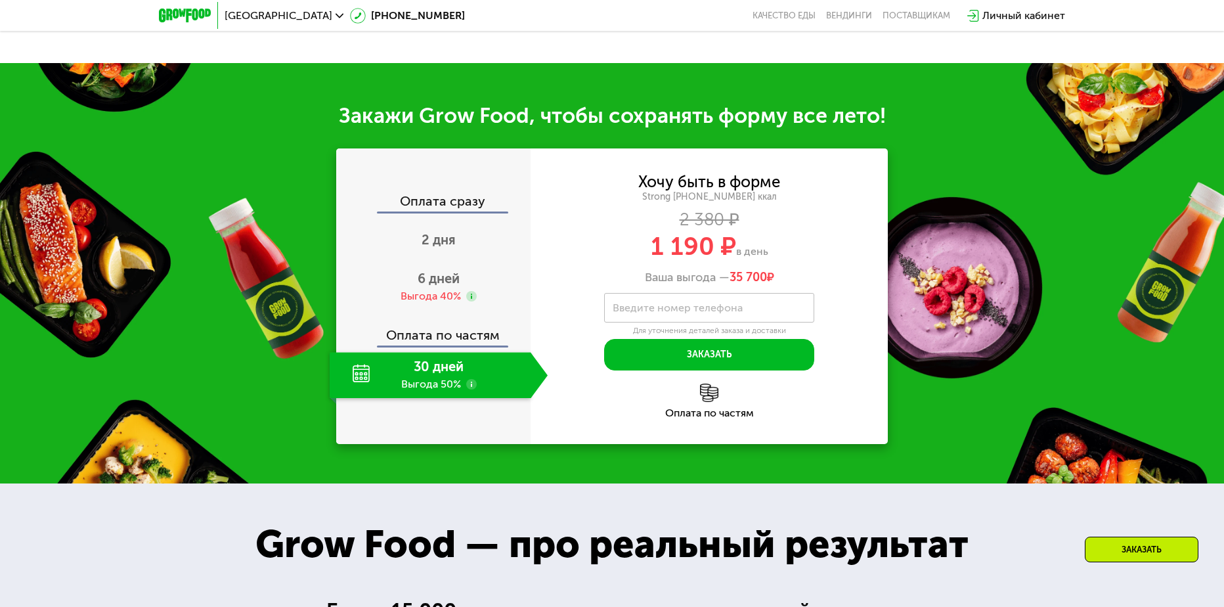
click at [856, 240] on div "1 190 ₽ в день" at bounding box center [709, 246] width 357 height 25
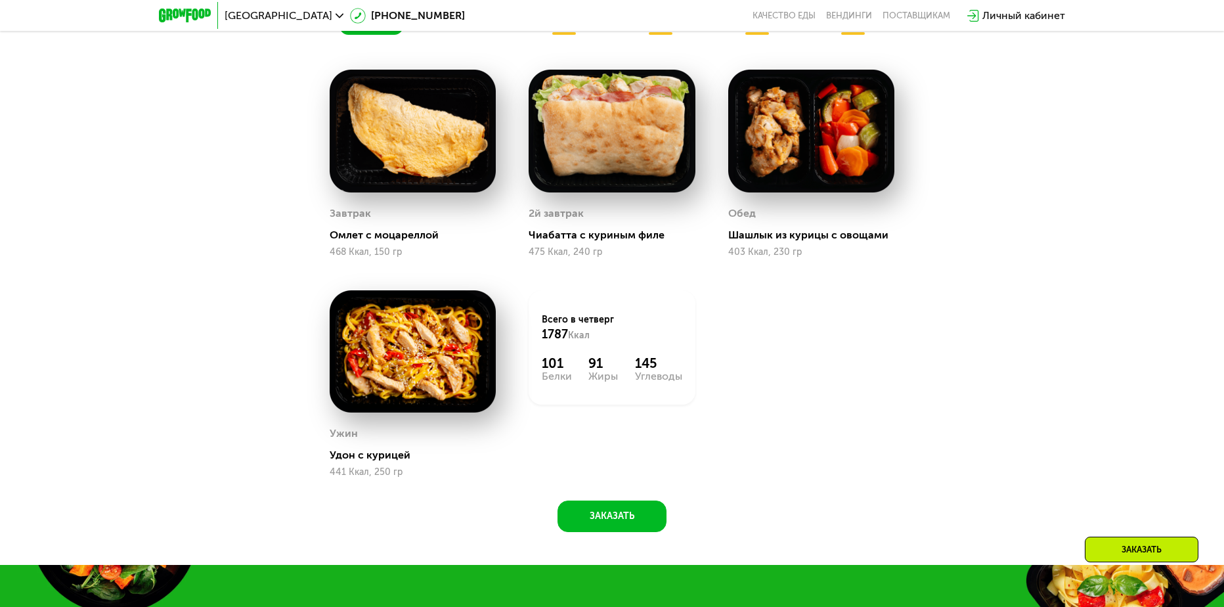
scroll to position [919, 0]
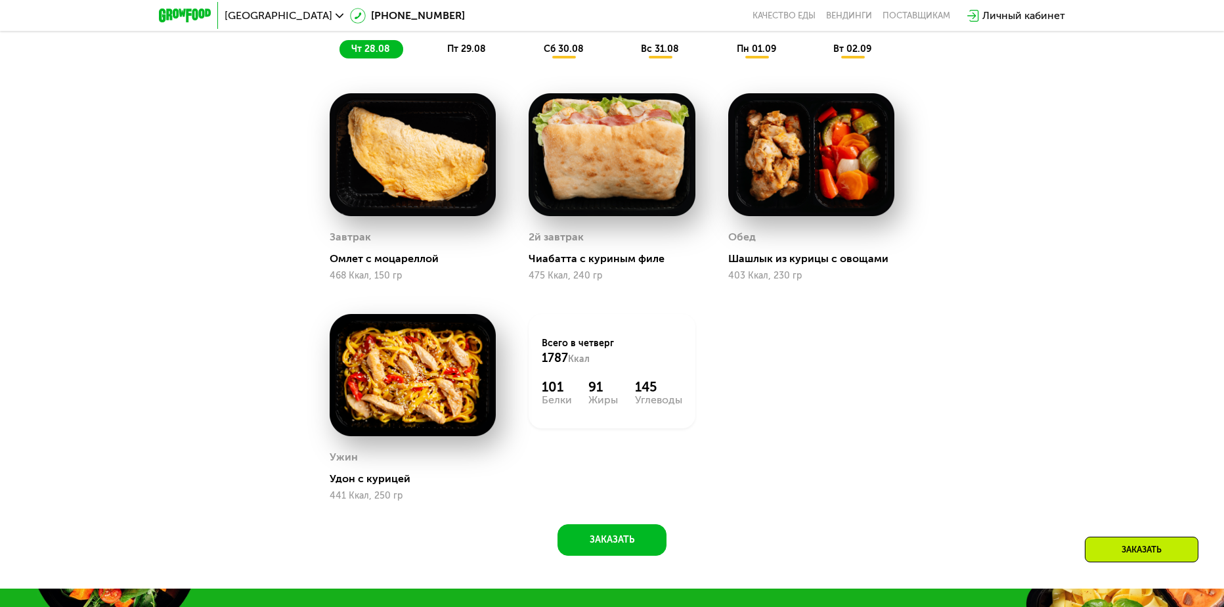
click at [1005, 226] on div "Сбалансированное питание на каждый день Доставка: [DATE] Настроить меню чт 28.0…" at bounding box center [611, 246] width 809 height 619
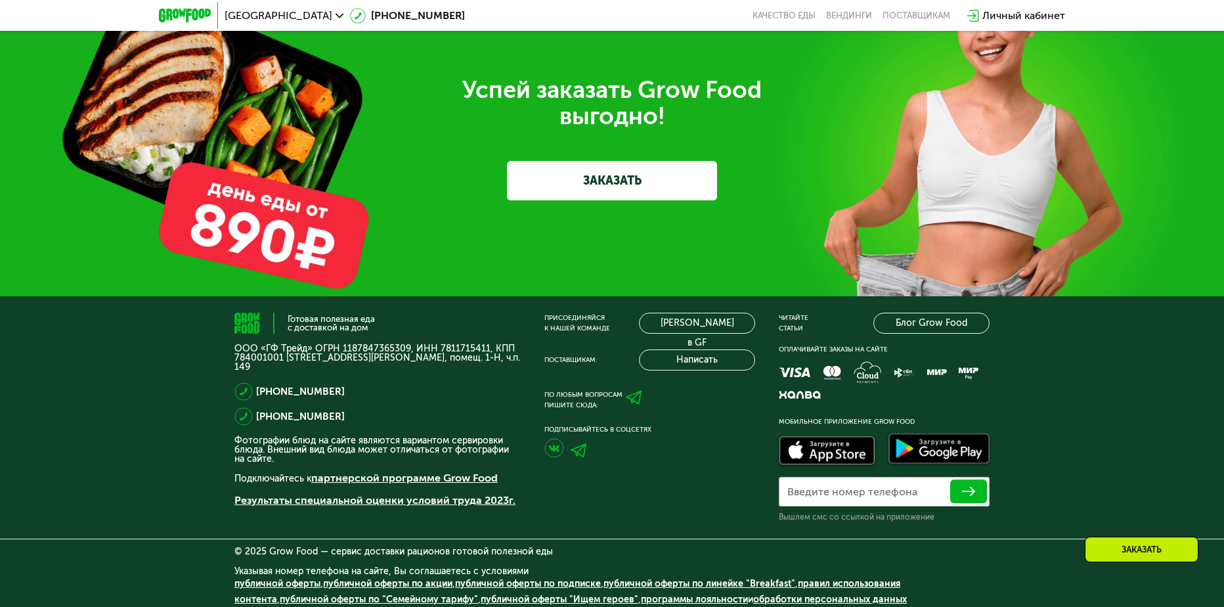
scroll to position [4170, 0]
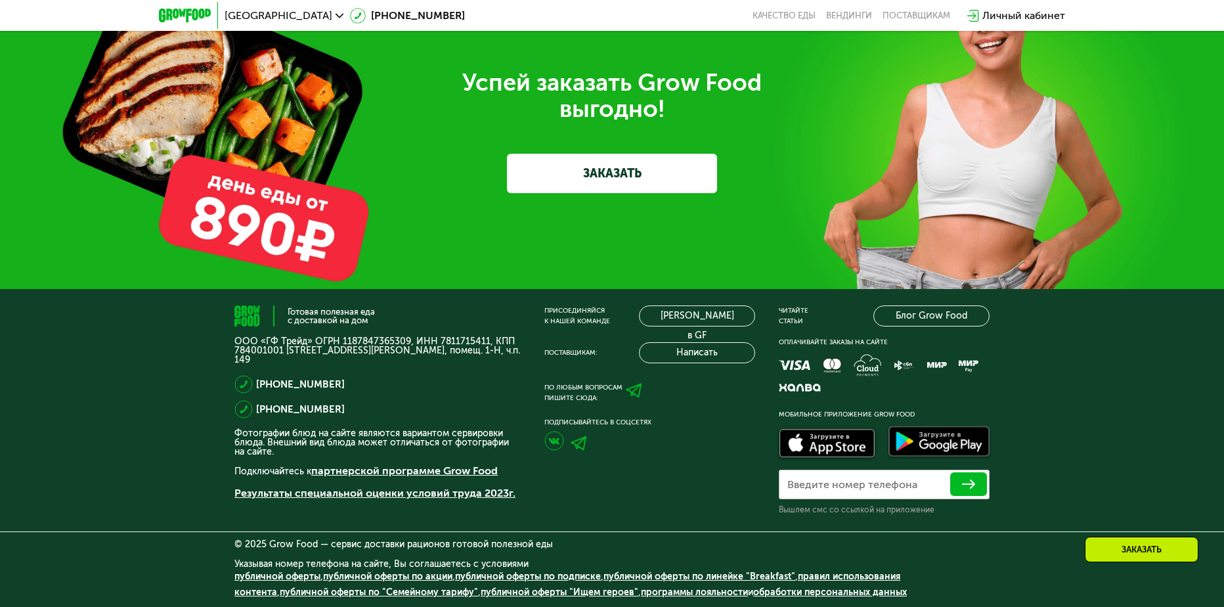
click at [1118, 374] on div "Готовая полезная еда с доставкой на дом ООО «ГФ Трейд» ОГРН 1187847365309, ИНН …" at bounding box center [612, 448] width 1224 height 318
